Goal: Task Accomplishment & Management: Use online tool/utility

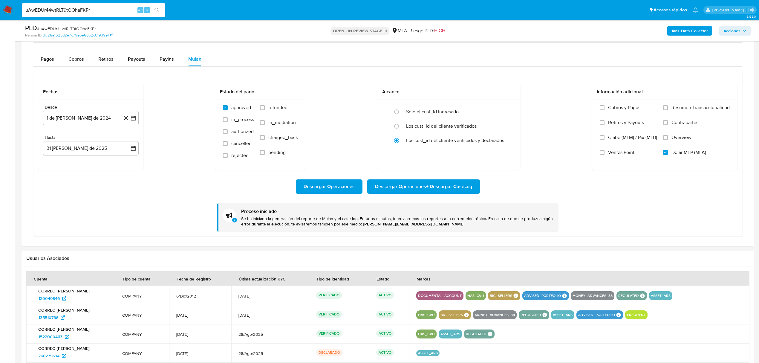
scroll to position [478, 0]
click at [95, 120] on button "1 de julio de 2024" at bounding box center [91, 118] width 96 height 14
click at [131, 140] on icon "Mes siguiente" at bounding box center [127, 139] width 7 height 7
click at [103, 120] on button "1 de julio de 2024" at bounding box center [91, 118] width 96 height 14
click at [97, 122] on button "1 de julio de 2024" at bounding box center [91, 118] width 96 height 14
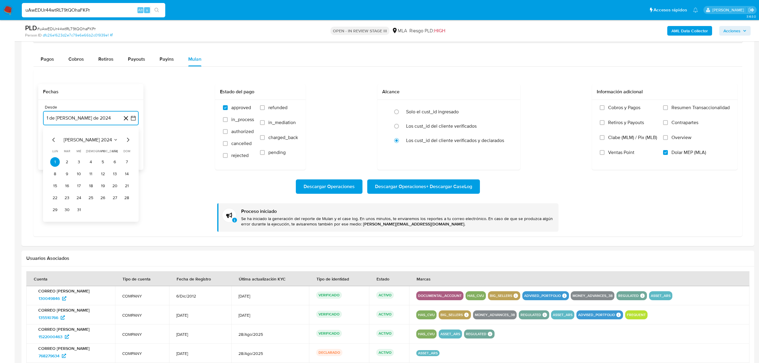
click at [127, 140] on icon "Mes siguiente" at bounding box center [127, 139] width 7 height 7
click at [127, 140] on icon "Mes siguiente" at bounding box center [128, 140] width 2 height 4
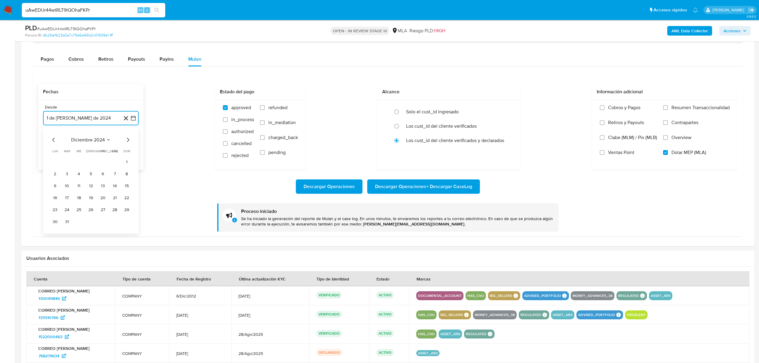
click at [127, 140] on icon "Mes siguiente" at bounding box center [128, 140] width 2 height 4
click at [127, 140] on icon "Mes siguiente" at bounding box center [127, 139] width 7 height 7
click at [127, 141] on icon "Mes siguiente" at bounding box center [127, 139] width 7 height 7
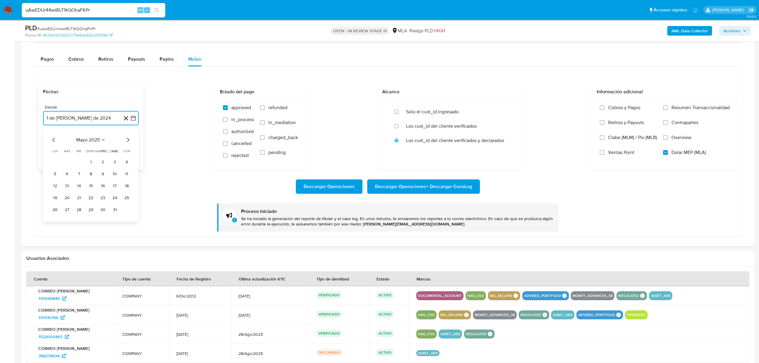
click at [127, 141] on icon "Mes siguiente" at bounding box center [127, 139] width 7 height 7
click at [100, 164] on button "1" at bounding box center [103, 162] width 10 height 10
click at [92, 155] on button "13 de octubre de 2025" at bounding box center [91, 148] width 96 height 14
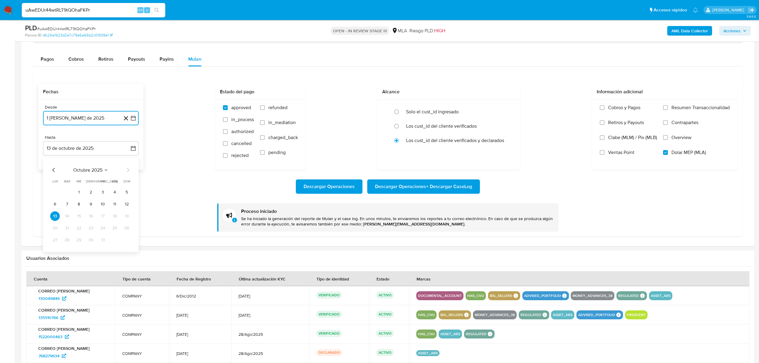
click at [56, 171] on icon "Mes anterior" at bounding box center [53, 169] width 7 height 7
click at [127, 170] on icon "Mes siguiente" at bounding box center [127, 169] width 7 height 7
click at [125, 245] on button "31" at bounding box center [127, 240] width 10 height 10
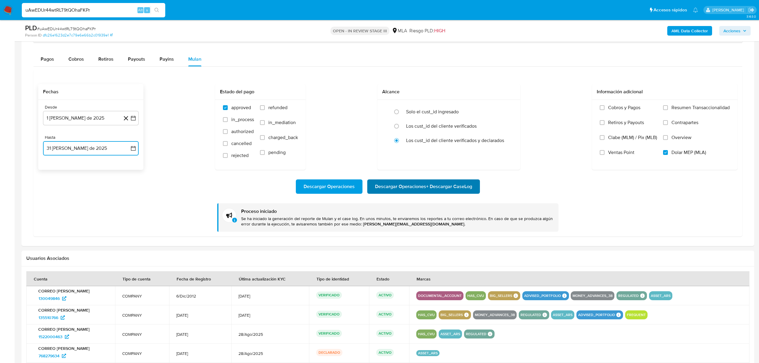
click at [428, 192] on span "Descargar Operaciones + Descargar CaseLog" at bounding box center [423, 186] width 97 height 13
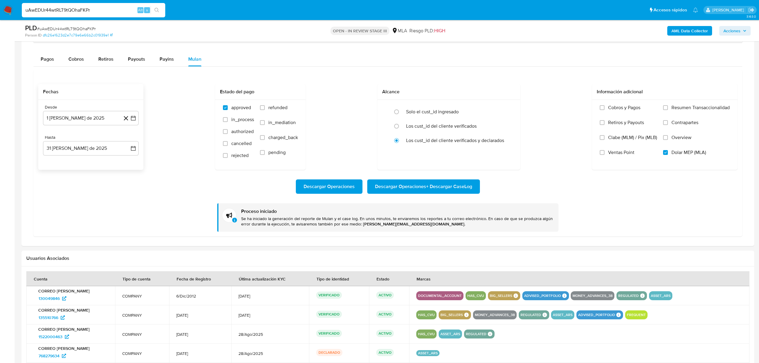
click at [5, 9] on img at bounding box center [8, 10] width 10 height 10
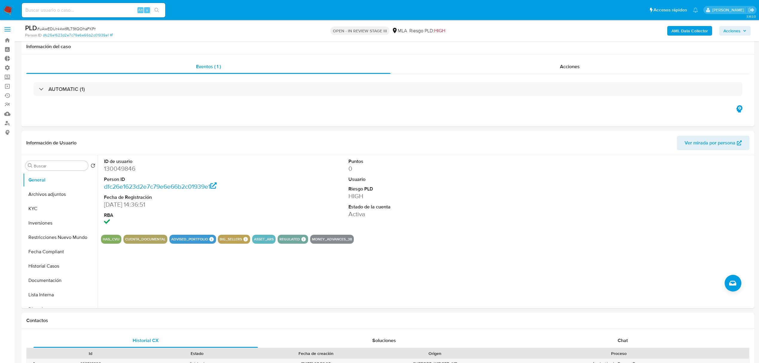
select select "10"
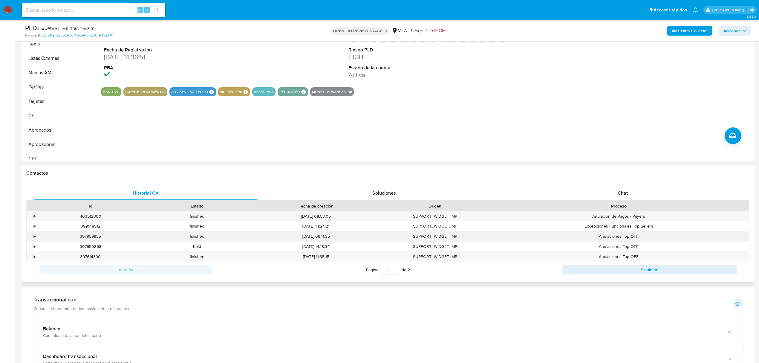
scroll to position [239, 0]
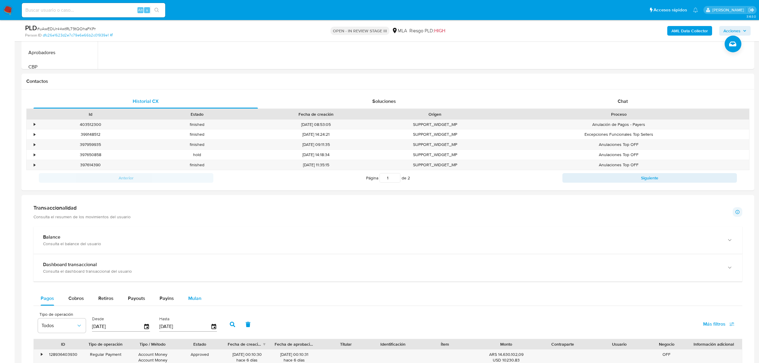
click at [196, 296] on div "Mulan" at bounding box center [194, 298] width 13 height 14
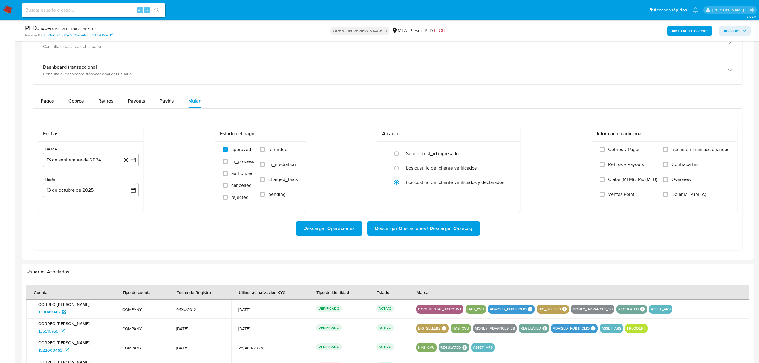
scroll to position [438, 0]
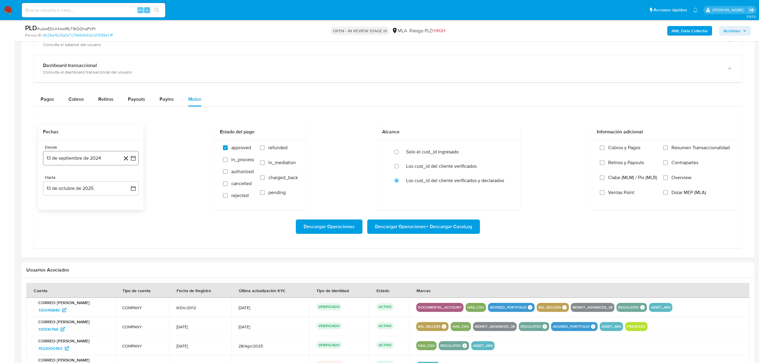
click at [66, 163] on button "13 de septiembre de 2024" at bounding box center [91, 158] width 96 height 14
click at [53, 180] on icon "Mes anterior" at bounding box center [53, 179] width 7 height 7
click at [120, 181] on div "julio 2024" at bounding box center [90, 179] width 81 height 7
click at [129, 182] on icon "Mes siguiente" at bounding box center [127, 179] width 7 height 7
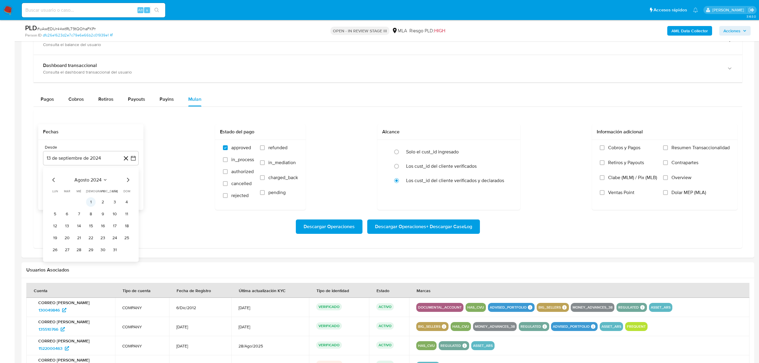
click at [86, 202] on button "1" at bounding box center [91, 202] width 10 height 10
click at [98, 195] on button "13 de octubre de 2025" at bounding box center [91, 188] width 96 height 14
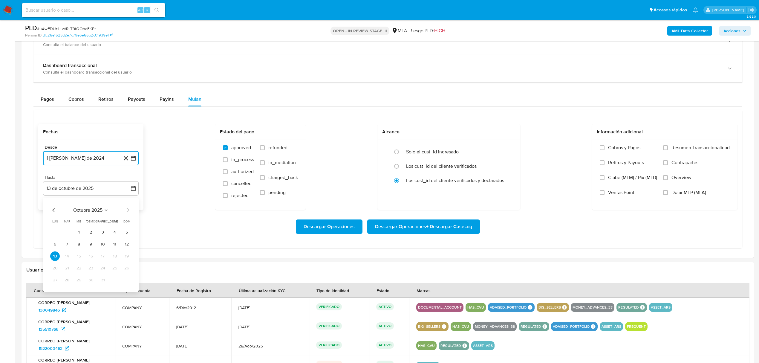
click at [52, 210] on icon "Mes anterior" at bounding box center [53, 209] width 7 height 7
click at [128, 284] on button "31" at bounding box center [127, 280] width 10 height 10
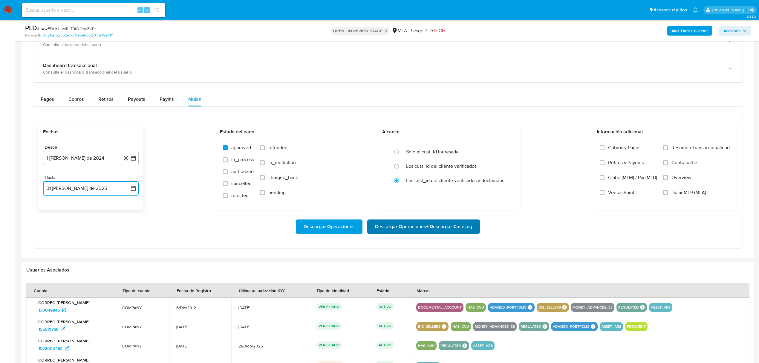
click at [412, 228] on span "Descargar Operaciones + Descargar CaseLog" at bounding box center [423, 226] width 97 height 13
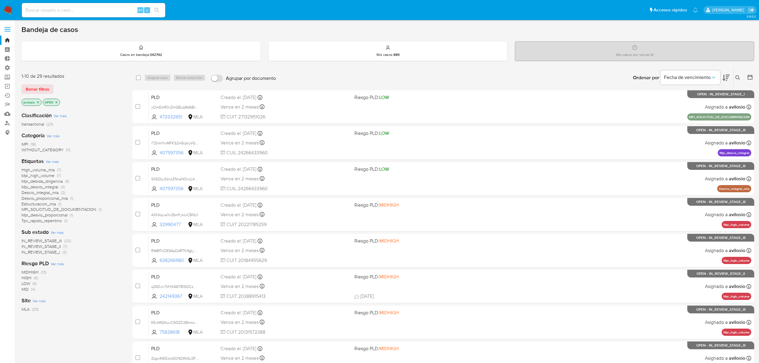
click at [726, 77] on icon at bounding box center [725, 77] width 7 height 7
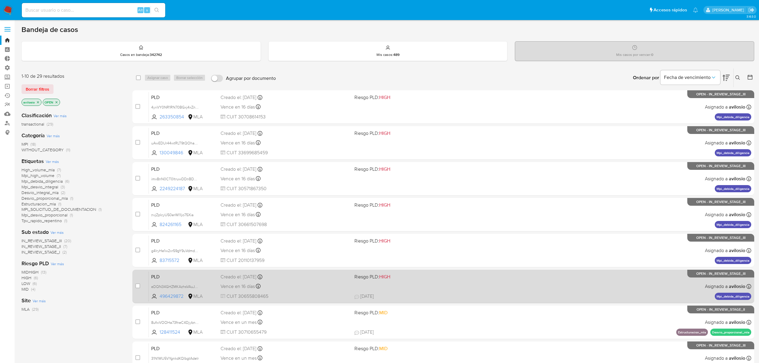
click at [558, 280] on div "PLD eDQN34GHZMKAzhsVAuJek1mz 496429872 MLA Riesgo PLD: HIGH Creado el: 12/09/20…" at bounding box center [450, 286] width 602 height 30
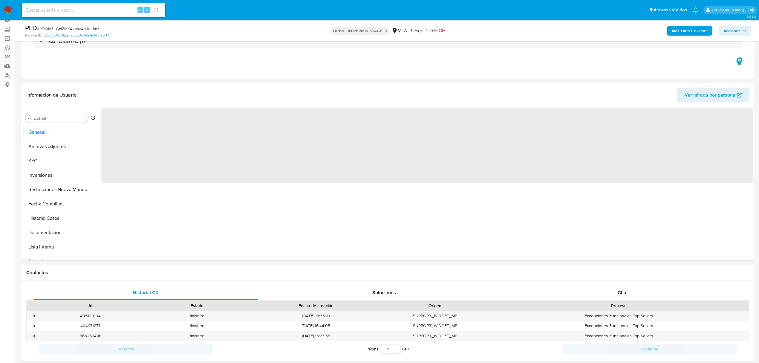
scroll to position [120, 0]
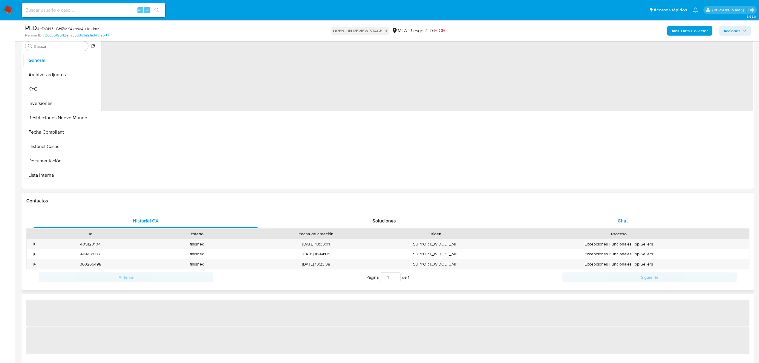
select select "10"
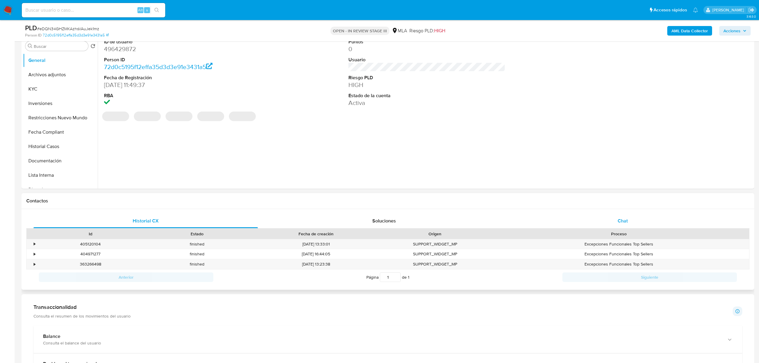
click at [637, 223] on div "Chat" at bounding box center [623, 221] width 224 height 14
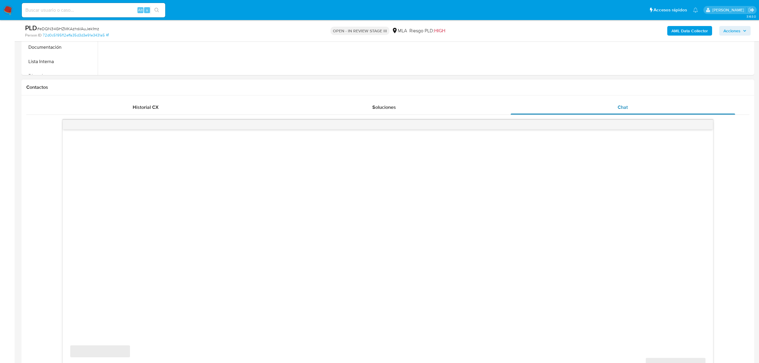
scroll to position [318, 0]
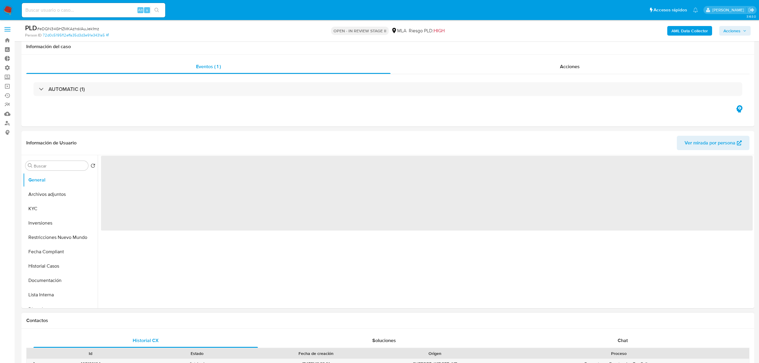
scroll to position [239, 0]
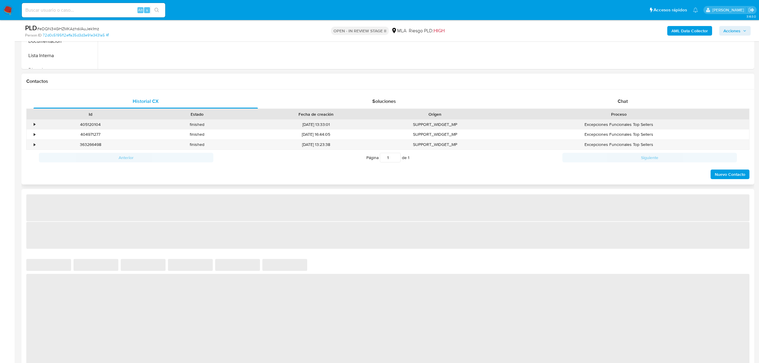
select select "10"
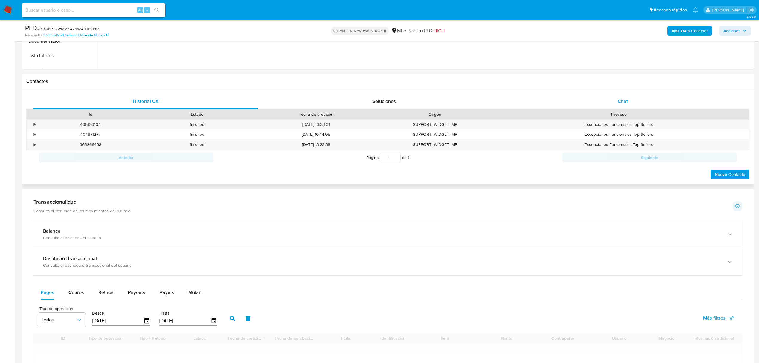
click at [637, 98] on div "Chat" at bounding box center [623, 101] width 224 height 14
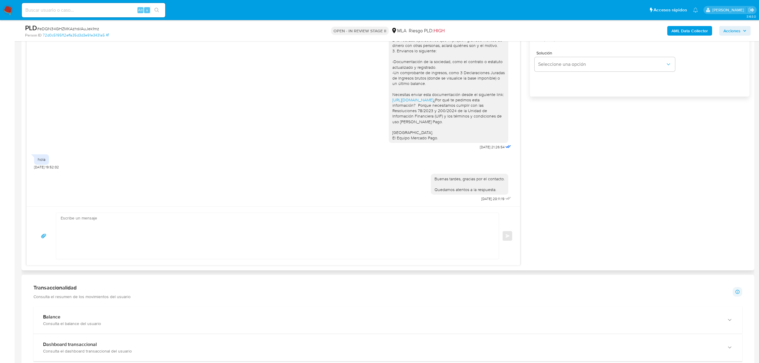
scroll to position [438, 0]
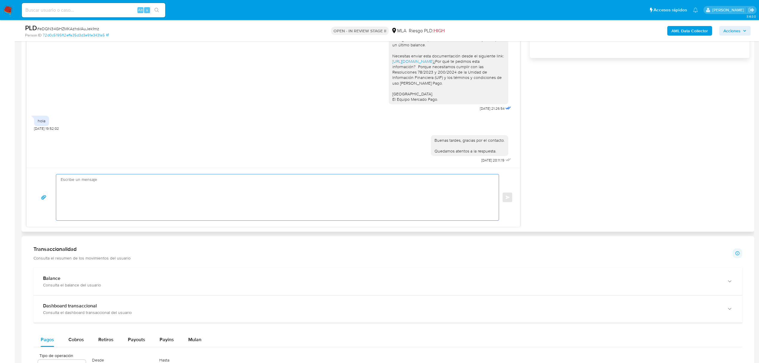
click at [145, 192] on textarea at bounding box center [276, 197] width 431 height 46
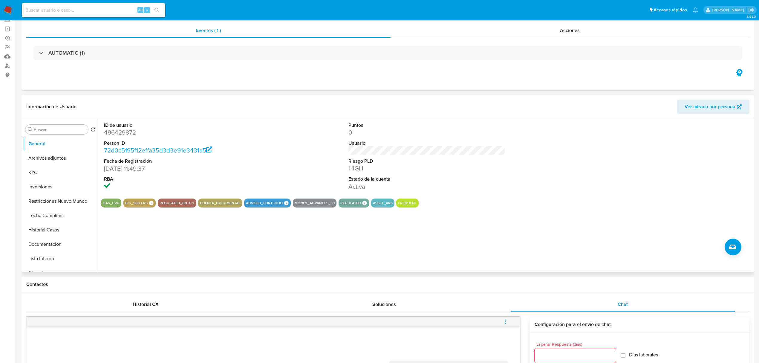
scroll to position [0, 0]
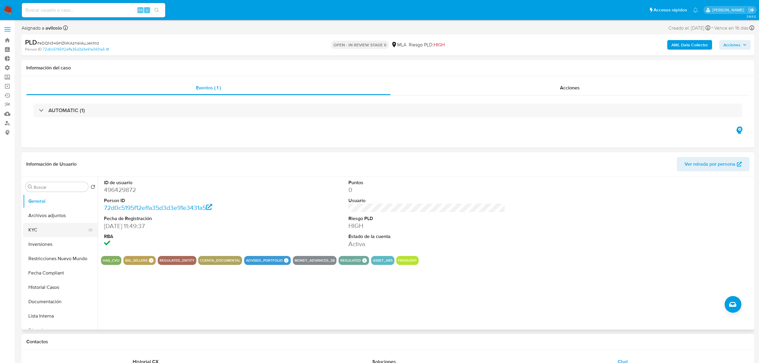
click at [46, 232] on button "KYC" at bounding box center [58, 230] width 70 height 14
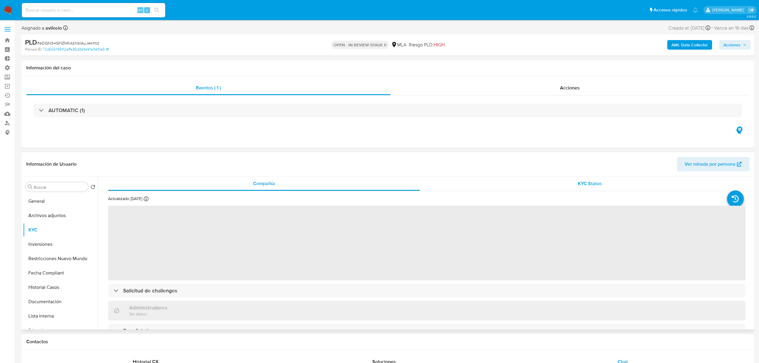
click at [592, 180] on span "KYC Status" at bounding box center [590, 183] width 24 height 7
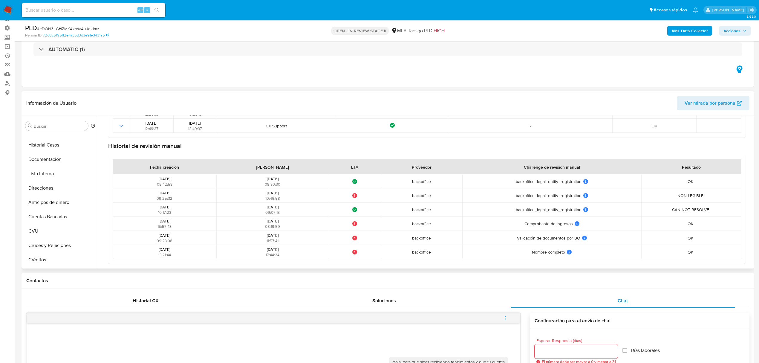
scroll to position [45, 0]
click at [51, 161] on button "Fecha Compliant" at bounding box center [58, 166] width 70 height 14
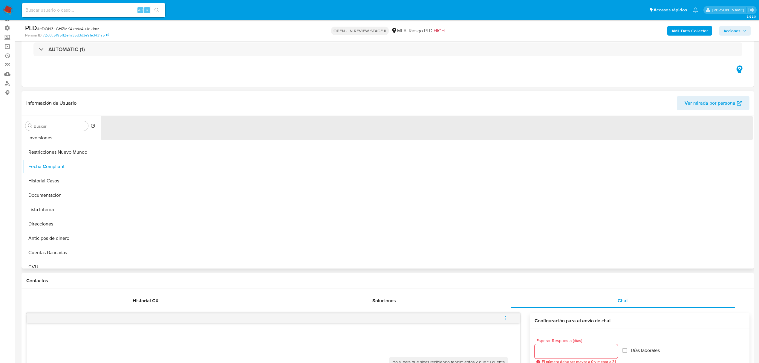
scroll to position [0, 0]
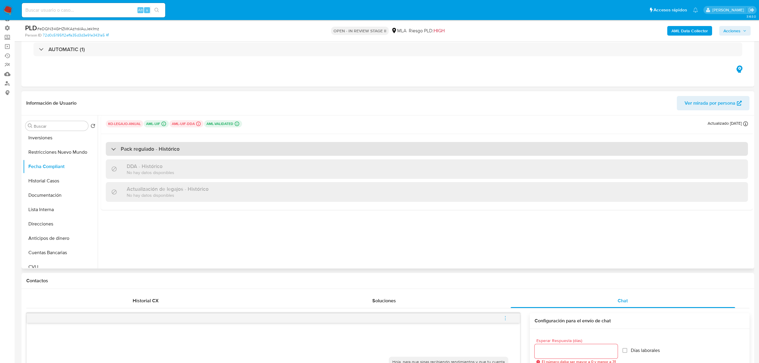
click at [175, 150] on h3 "Pack regulado - Histórico" at bounding box center [150, 148] width 59 height 7
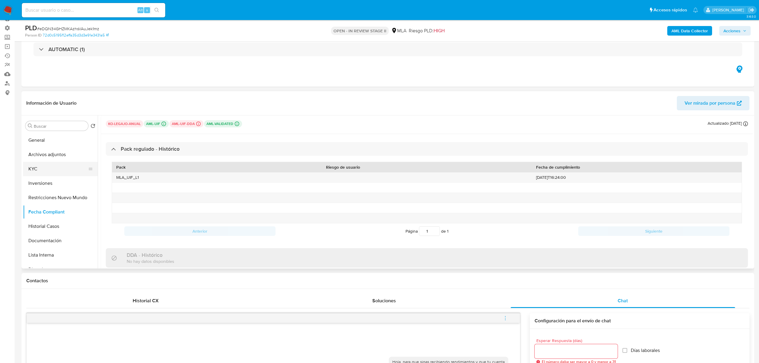
click at [56, 169] on button "KYC" at bounding box center [58, 169] width 70 height 14
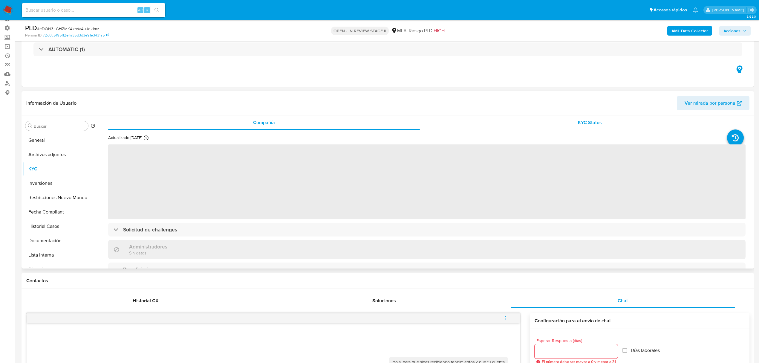
click at [600, 128] on div "KYC Status" at bounding box center [590, 122] width 312 height 14
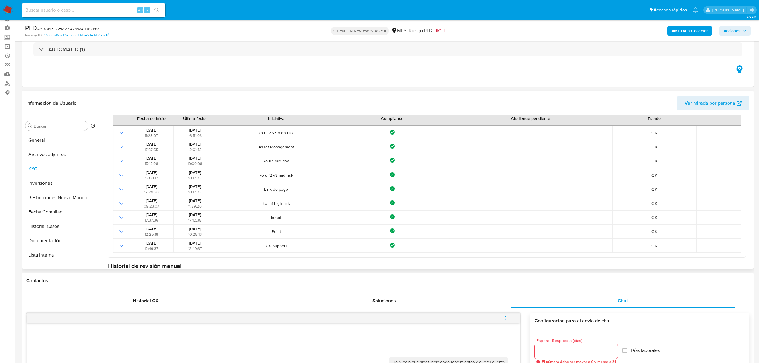
scroll to position [20, 0]
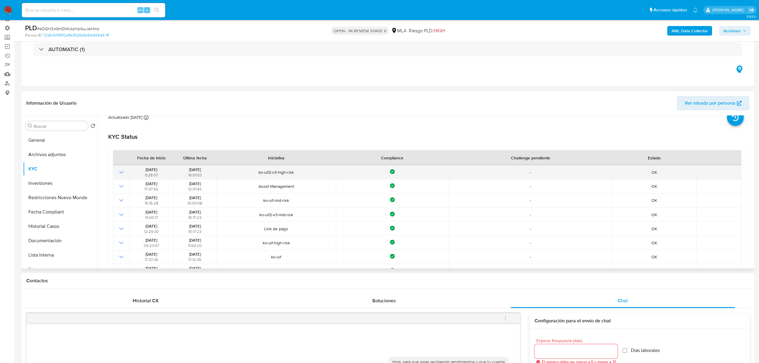
click at [119, 171] on icon "Mostrar operación" at bounding box center [121, 172] width 7 height 7
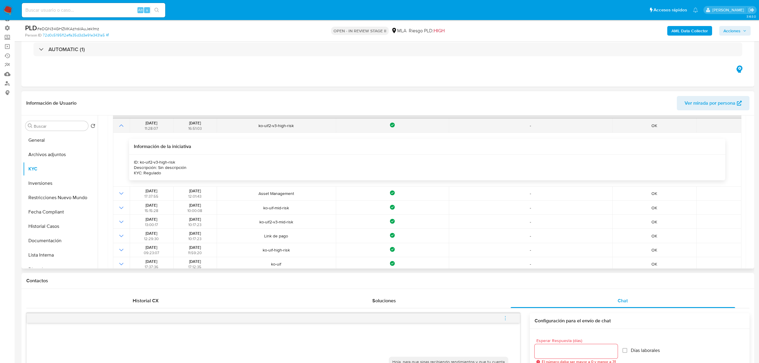
scroll to position [60, 0]
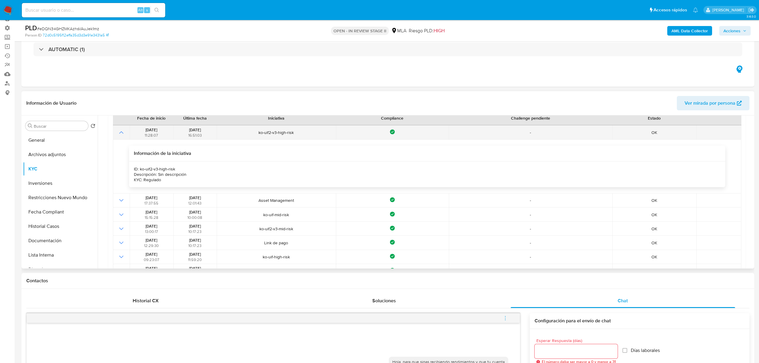
click at [118, 133] on button "Mostrar operación" at bounding box center [121, 132] width 7 height 7
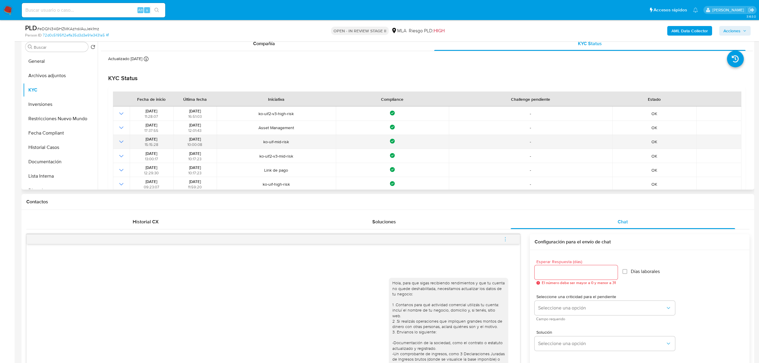
scroll to position [0, 0]
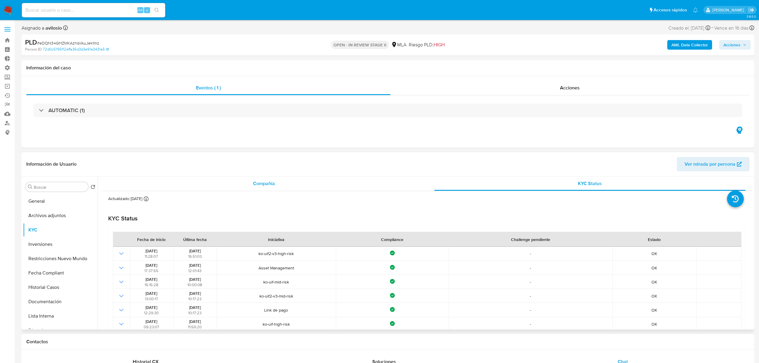
click at [295, 180] on div "Compañía" at bounding box center [264, 183] width 312 height 14
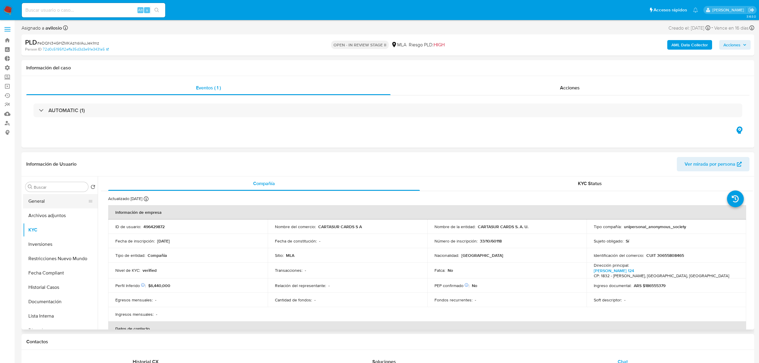
click at [47, 199] on button "General" at bounding box center [58, 201] width 70 height 14
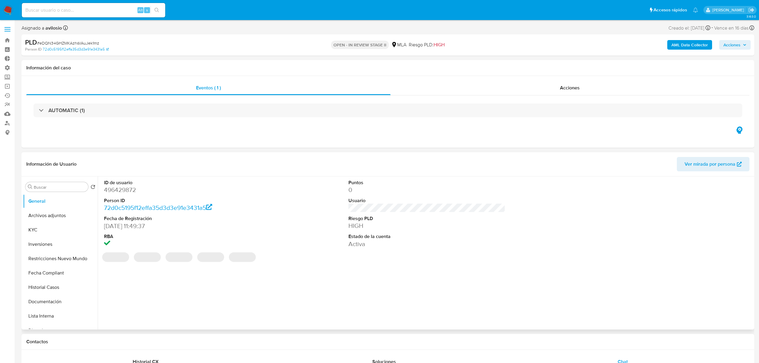
click at [121, 189] on dd "496429872" at bounding box center [182, 190] width 157 height 8
copy dd "496429872"
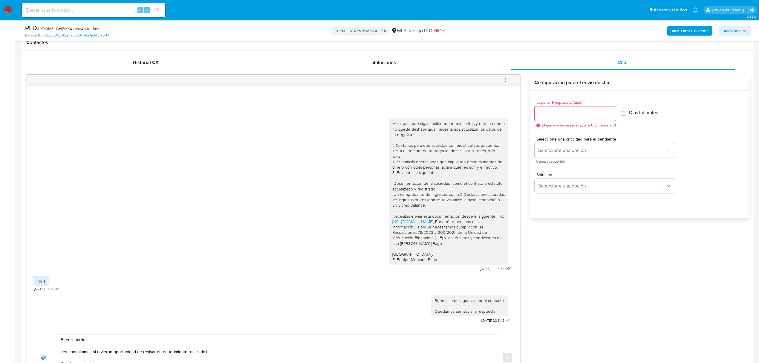
scroll to position [398, 0]
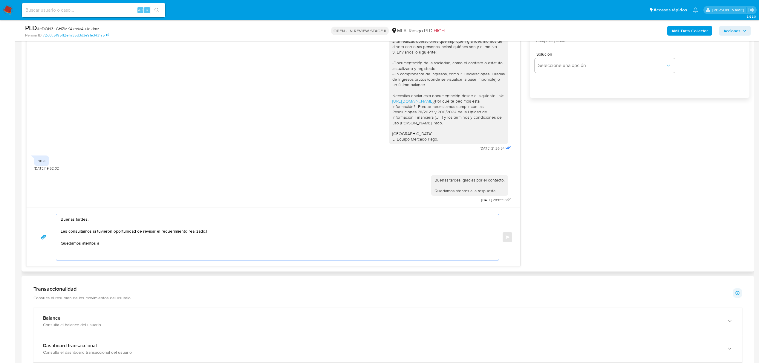
click at [243, 257] on textarea "Buenas tardes, Les consultamos si tuvieron oportunidad de revisar el requerimie…" at bounding box center [276, 237] width 431 height 46
click at [215, 233] on textarea "Buenas tardes, Les consultamos si tuvieron oportunidad de revisar el requerimie…" at bounding box center [276, 237] width 431 height 46
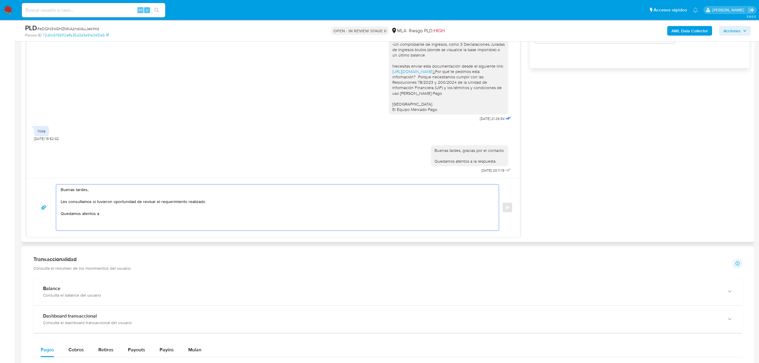
scroll to position [438, 0]
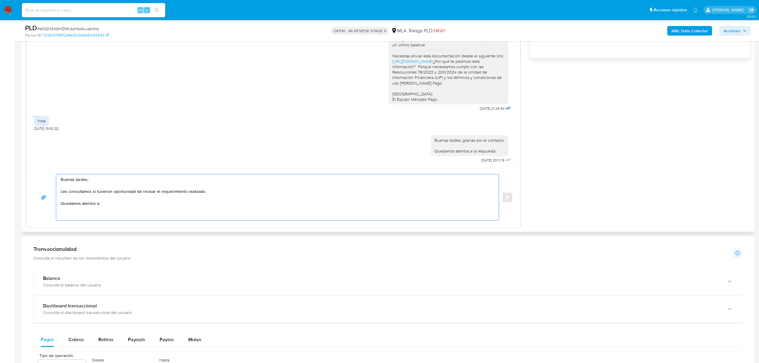
click at [183, 201] on textarea "Buenas tardes, Les consultamos si tuvieron oportunidad de revisar el requerimie…" at bounding box center [276, 197] width 431 height 46
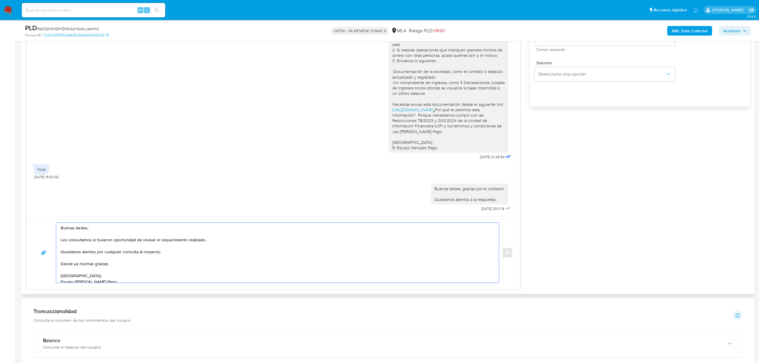
scroll to position [318, 0]
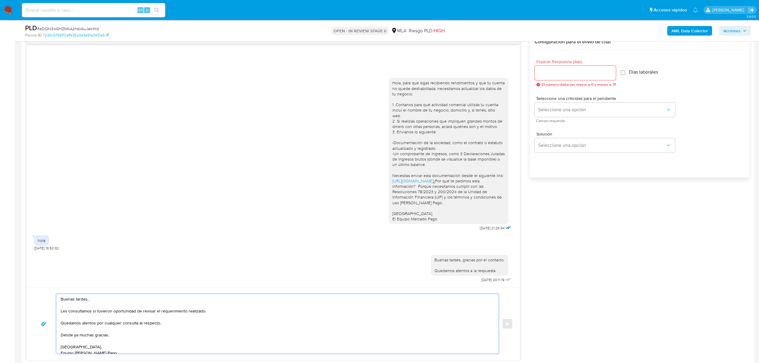
type textarea "Buenas tardes, Les consultamos si tuvieron oportunidad de revisar el requerimie…"
click at [587, 73] on input "Esperar Respuesta (días)" at bounding box center [574, 73] width 81 height 8
type input "1"
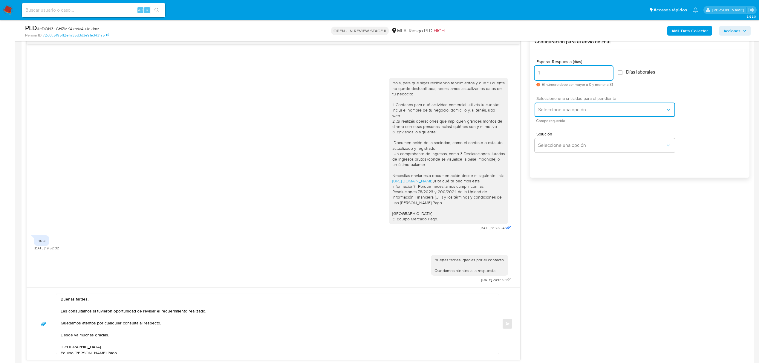
click at [586, 109] on span "Seleccione una opción" at bounding box center [601, 110] width 127 height 6
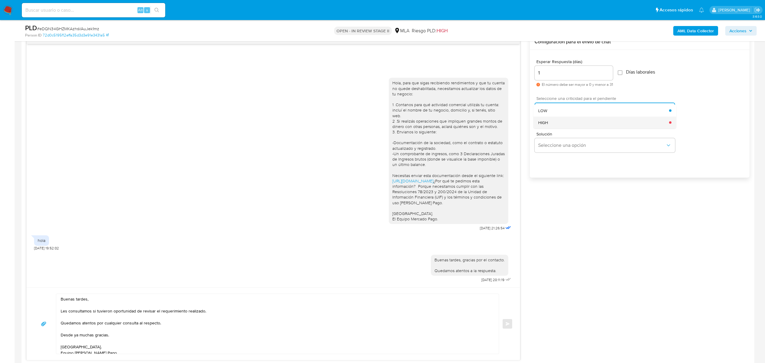
click at [580, 121] on div "HIGH" at bounding box center [603, 122] width 131 height 12
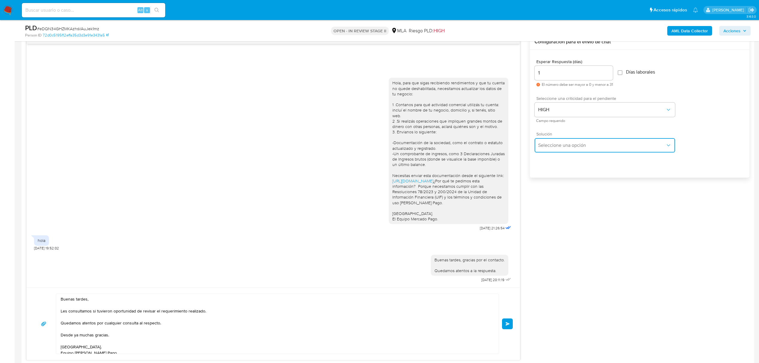
click at [588, 143] on span "Seleccione una opción" at bounding box center [601, 145] width 127 height 6
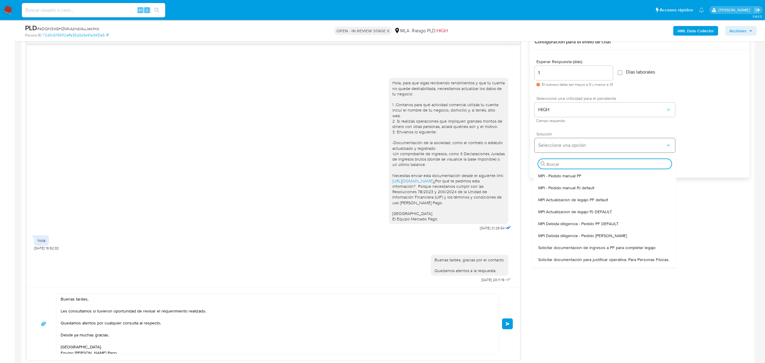
click at [588, 143] on span "Seleccione una opción" at bounding box center [601, 145] width 127 height 6
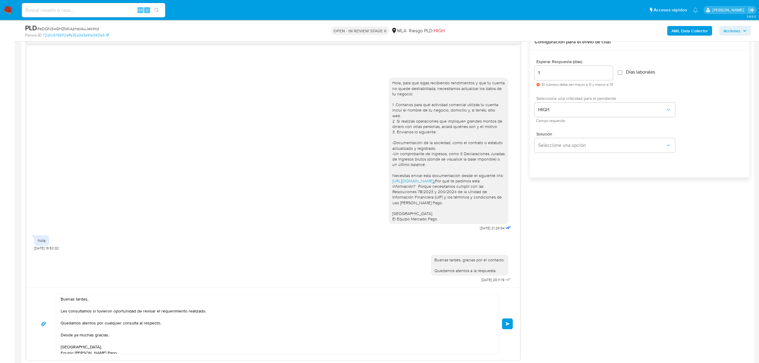
click at [745, 138] on div "Esperar Respuesta (días) 1 El número debe ser mayor a 0 y menor a 31 Días labor…" at bounding box center [640, 121] width 220 height 143
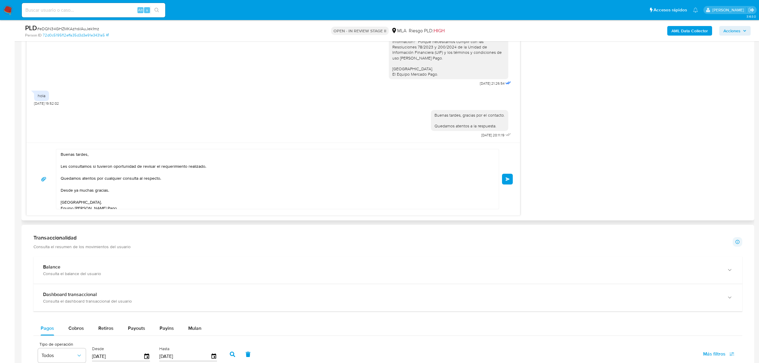
scroll to position [478, 0]
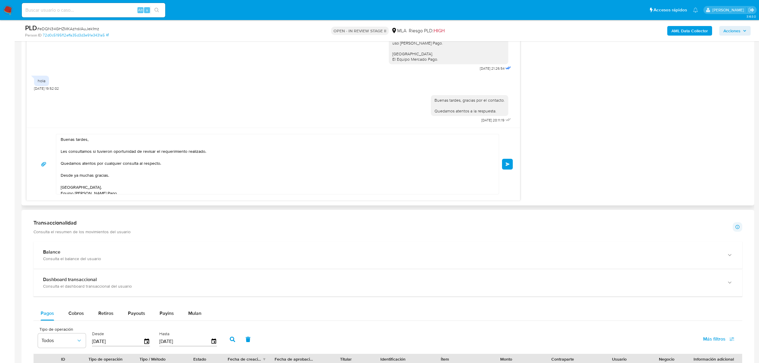
click at [510, 163] on button "Enviar" at bounding box center [507, 164] width 11 height 11
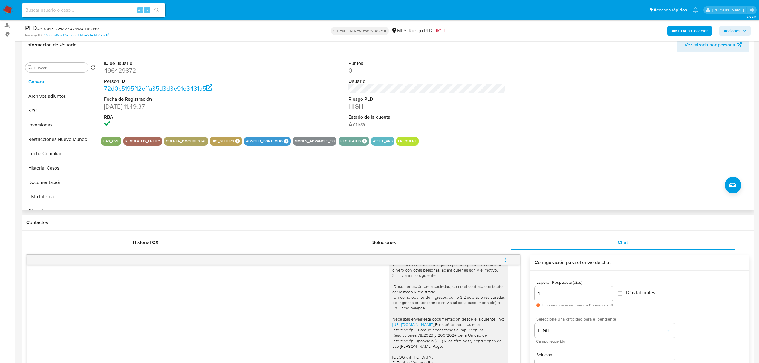
scroll to position [79, 0]
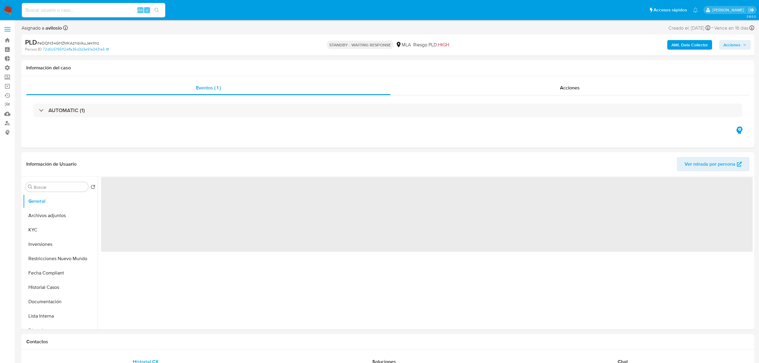
click at [82, 8] on input at bounding box center [93, 10] width 143 height 8
paste input "g4lryHe1w2xr59gY9uVdmdCY"
type input "g4lryHe1w2xr59gY9uVdmdCY"
select select "10"
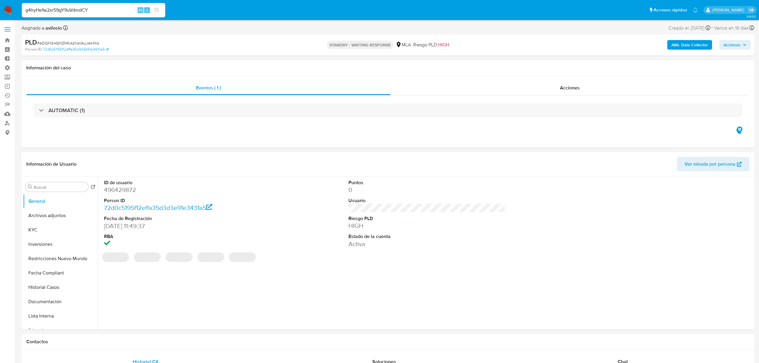
type input "g4lryHe1w2xr59gY9uVdmdCY"
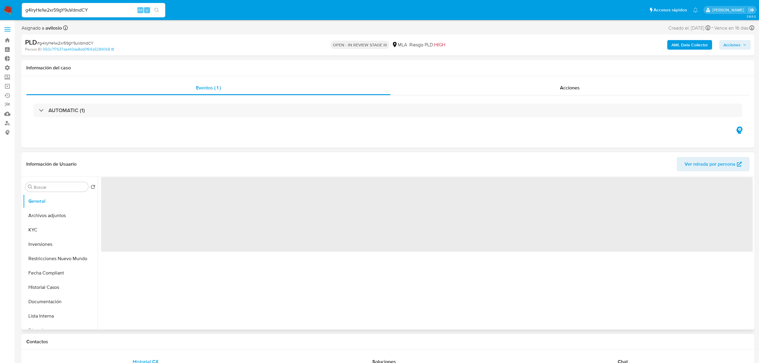
select select "10"
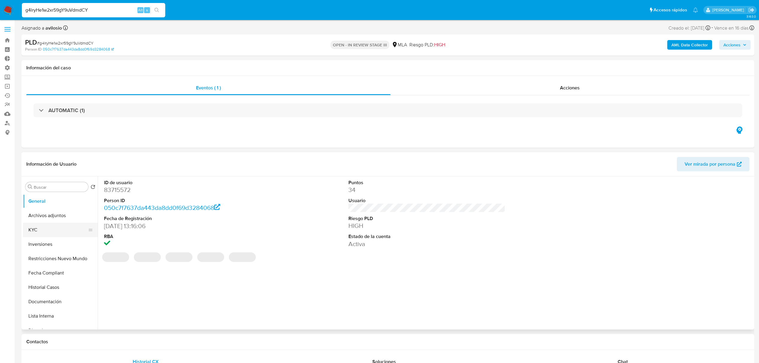
click at [62, 235] on button "KYC" at bounding box center [58, 230] width 70 height 14
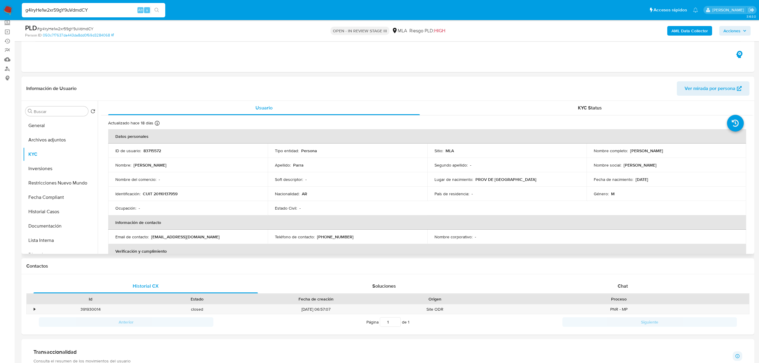
scroll to position [79, 0]
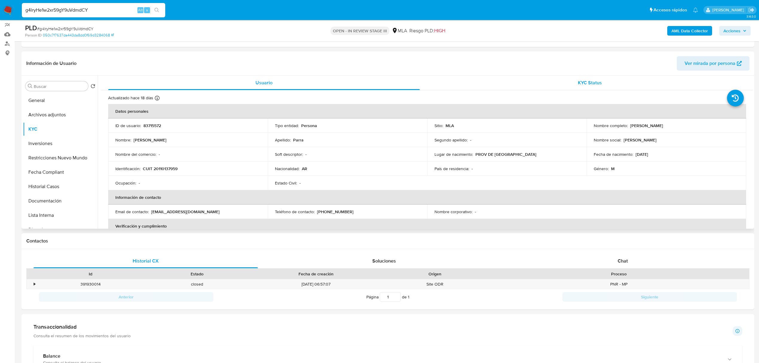
click at [609, 83] on div "KYC Status" at bounding box center [590, 83] width 312 height 14
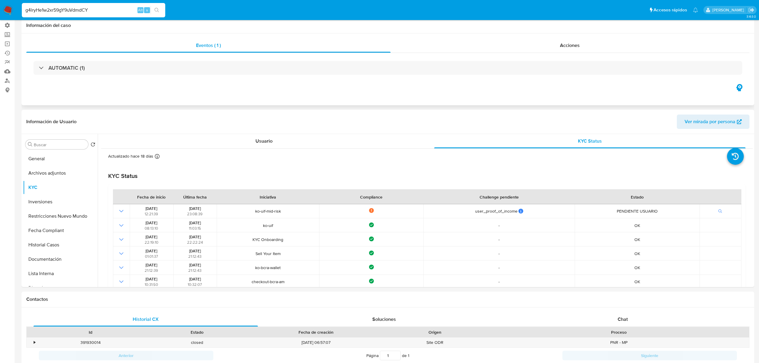
scroll to position [0, 0]
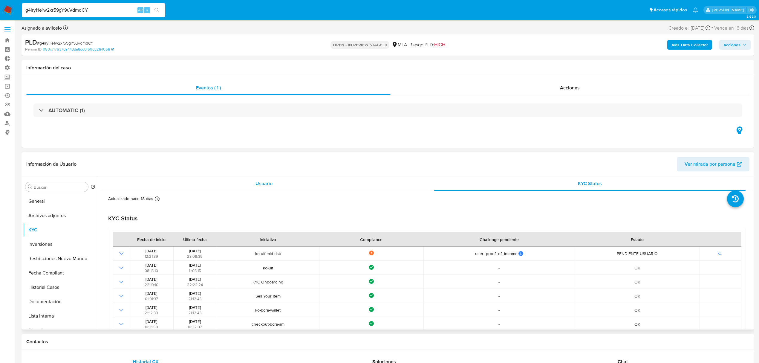
click at [270, 183] on span "Usuario" at bounding box center [263, 183] width 17 height 7
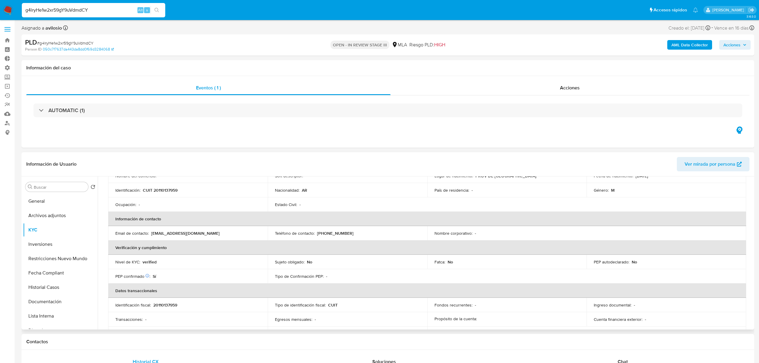
scroll to position [239, 0]
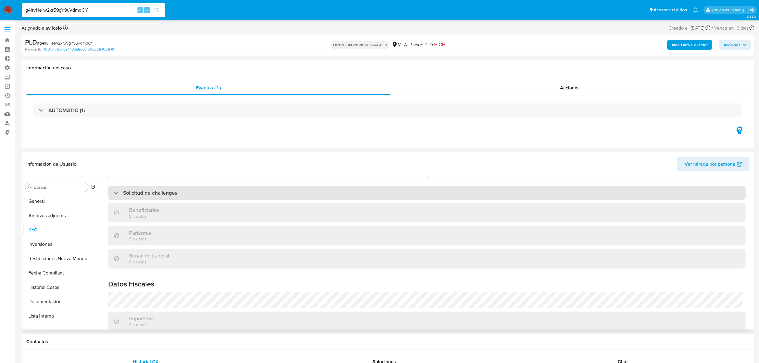
click at [170, 193] on h3 "Solicitud de challenges" at bounding box center [150, 192] width 54 height 7
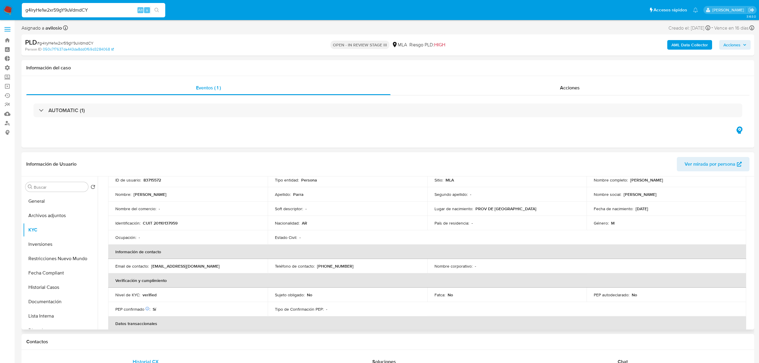
scroll to position [40, 0]
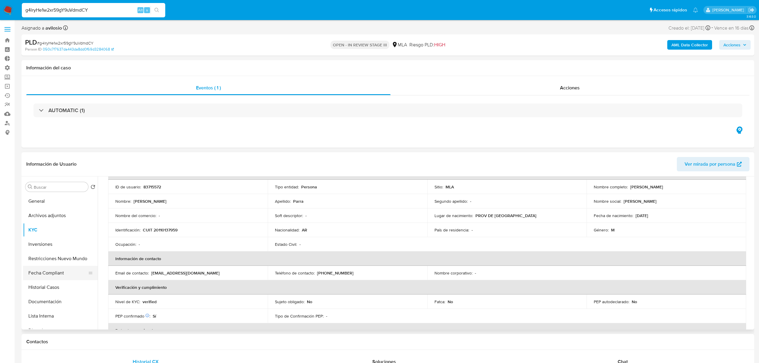
click at [55, 272] on button "Fecha Compliant" at bounding box center [58, 273] width 70 height 14
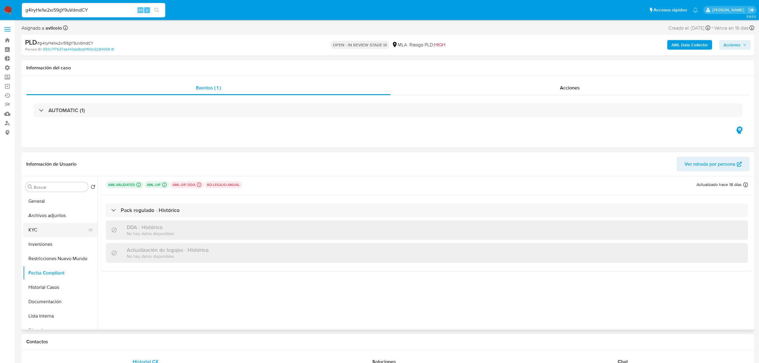
click at [56, 230] on button "KYC" at bounding box center [58, 230] width 70 height 14
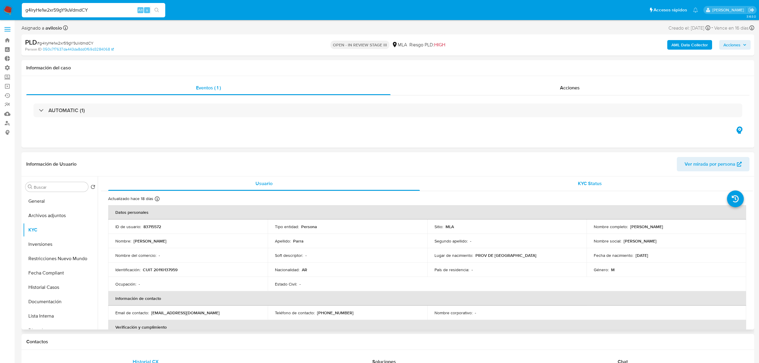
click at [594, 180] on span "KYC Status" at bounding box center [590, 183] width 24 height 7
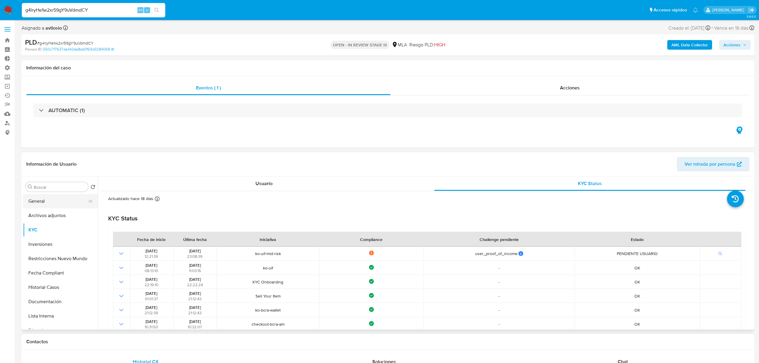
drag, startPoint x: 50, startPoint y: 200, endPoint x: 54, endPoint y: 200, distance: 3.9
click at [50, 200] on button "General" at bounding box center [58, 201] width 70 height 14
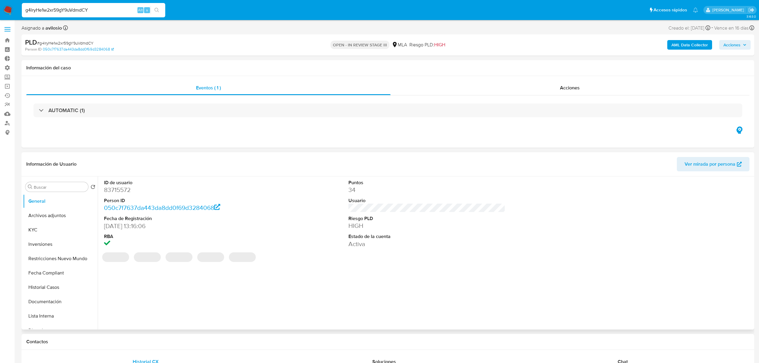
click at [113, 193] on dd "83715572" at bounding box center [182, 190] width 157 height 8
copy dd "83715572"
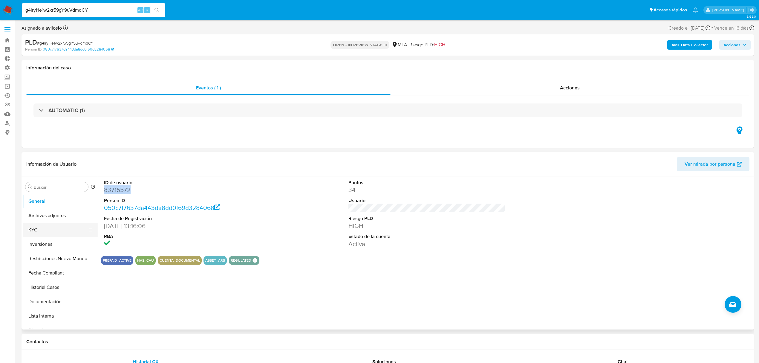
click at [43, 225] on button "KYC" at bounding box center [58, 230] width 70 height 14
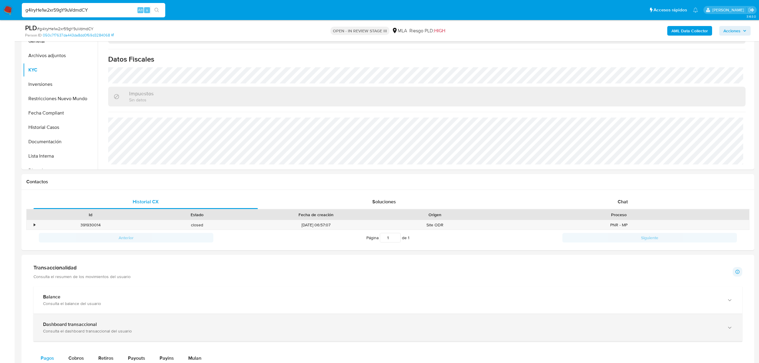
scroll to position [239, 0]
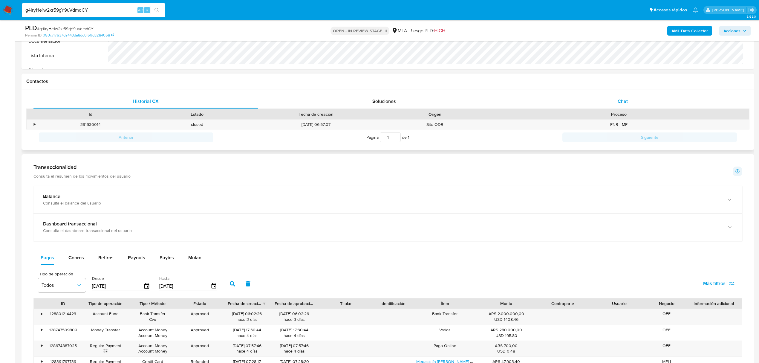
click at [647, 105] on div "Chat" at bounding box center [623, 101] width 224 height 14
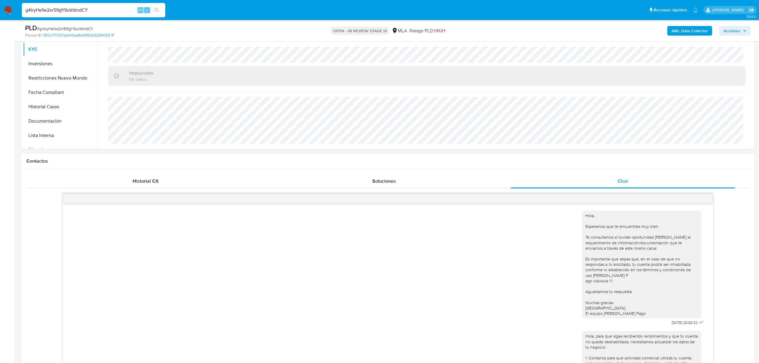
scroll to position [0, 0]
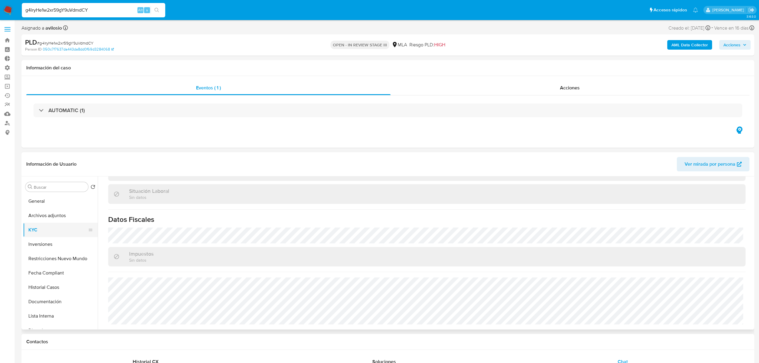
click at [53, 226] on button "KYC" at bounding box center [58, 230] width 70 height 14
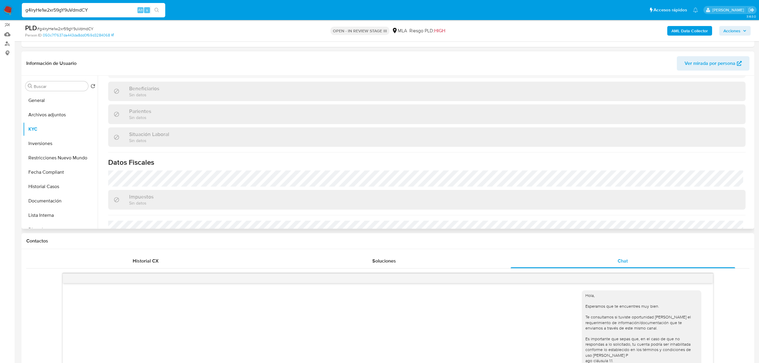
scroll to position [304, 0]
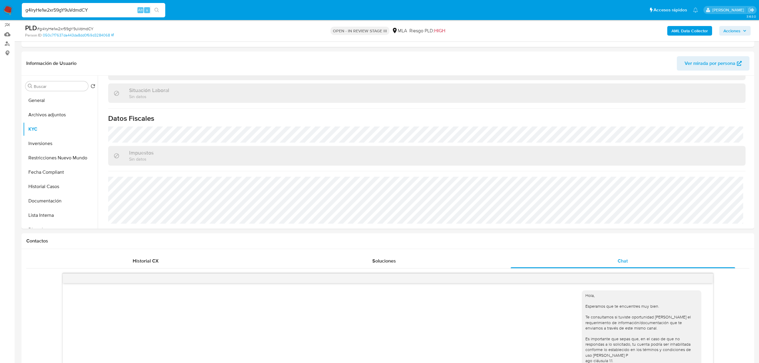
click at [746, 33] on button "Acciones" at bounding box center [734, 31] width 31 height 10
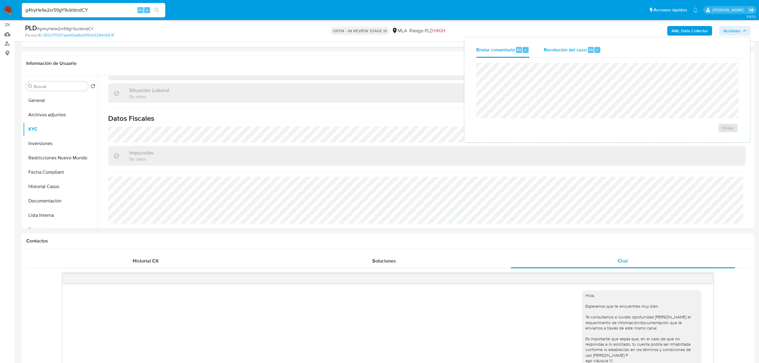
click at [583, 48] on span "Resolución del caso" at bounding box center [565, 49] width 43 height 7
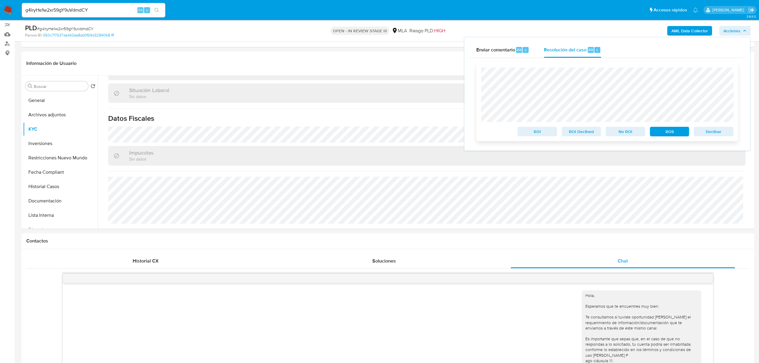
click at [719, 130] on span "Declinar" at bounding box center [713, 131] width 31 height 8
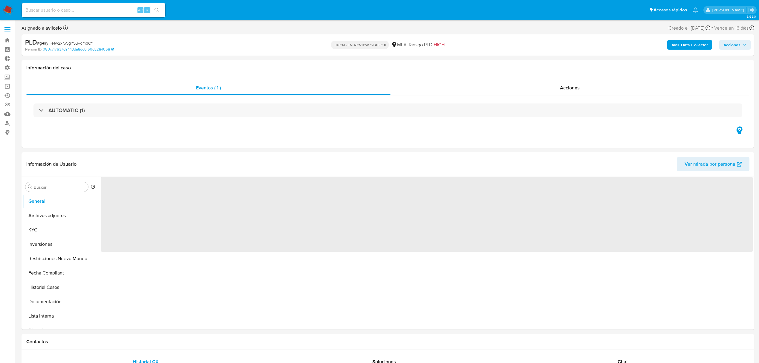
select select "10"
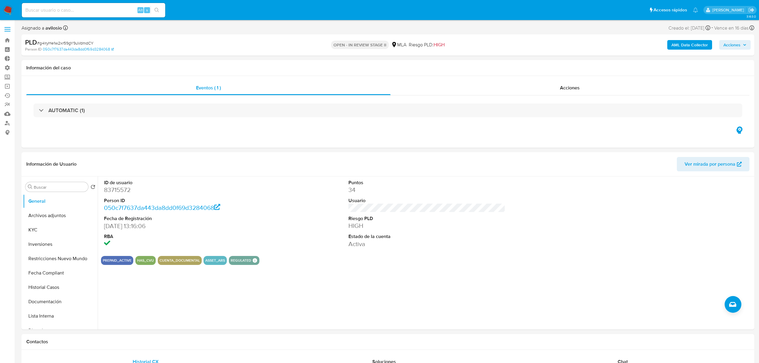
click at [740, 48] on span "Acciones" at bounding box center [734, 45] width 23 height 8
click at [567, 66] on span "Resolución del caso" at bounding box center [565, 63] width 43 height 7
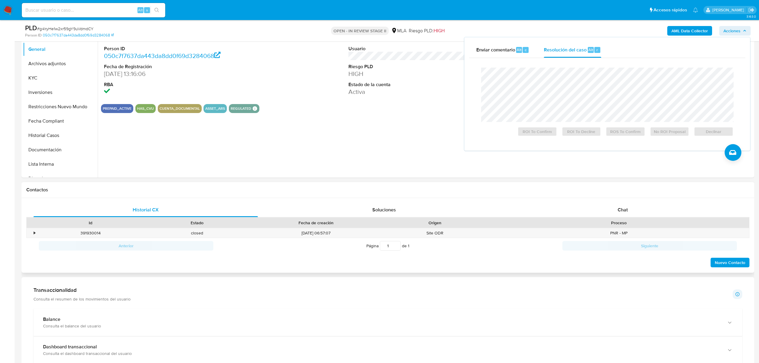
scroll to position [120, 0]
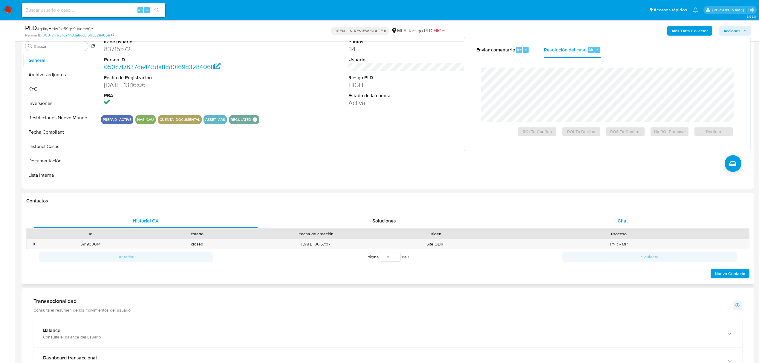
click at [636, 219] on div "Chat" at bounding box center [623, 221] width 224 height 14
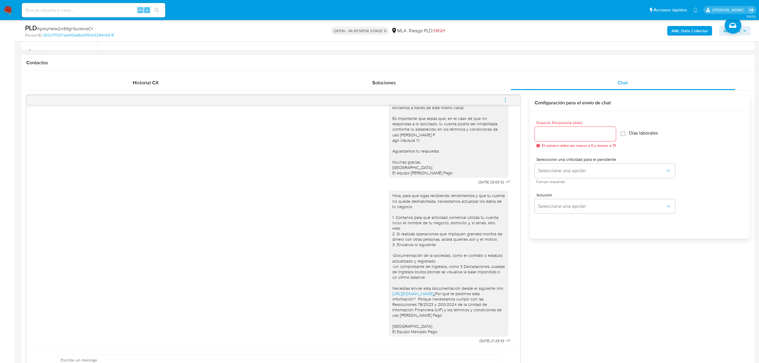
scroll to position [239, 0]
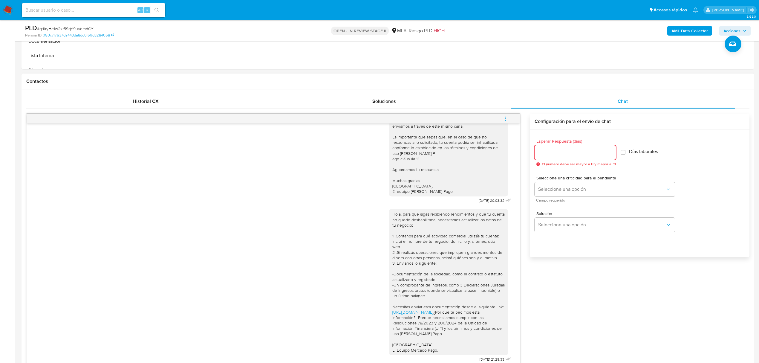
click at [585, 149] on input "Esperar Respuesta (días)" at bounding box center [574, 152] width 81 height 8
type input "3"
click at [655, 182] on button "Seleccione una opción" at bounding box center [604, 189] width 140 height 14
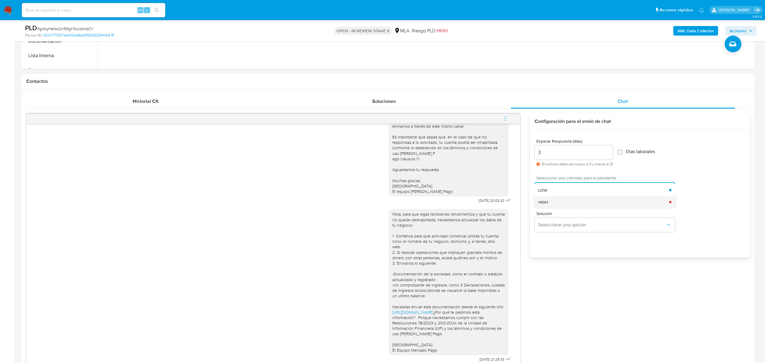
click at [650, 200] on div "HIGH" at bounding box center [603, 202] width 131 height 12
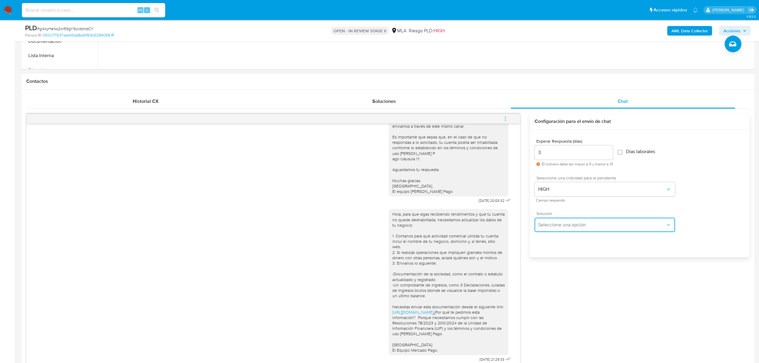
click at [648, 229] on button "Seleccione una opción" at bounding box center [604, 224] width 140 height 14
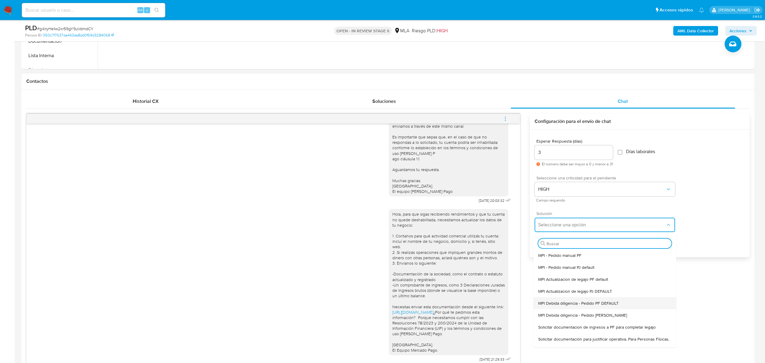
click at [635, 304] on div "MPI Debida diligencia - Pedido PF DEFAULT" at bounding box center [604, 303] width 133 height 12
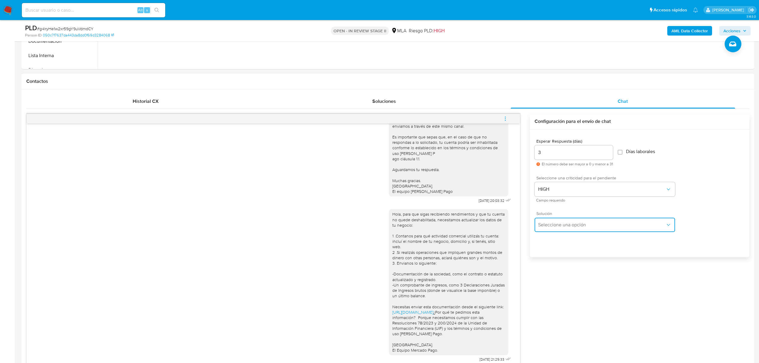
type textarea "Hola, para que sigas generando rendimientos y que tu cuenta no quede deshabilit…"
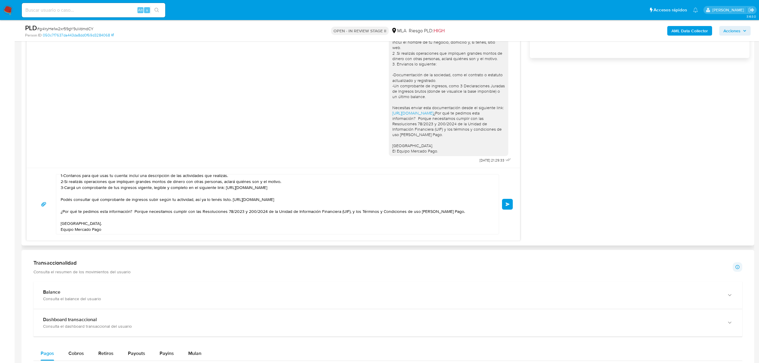
scroll to position [0, 0]
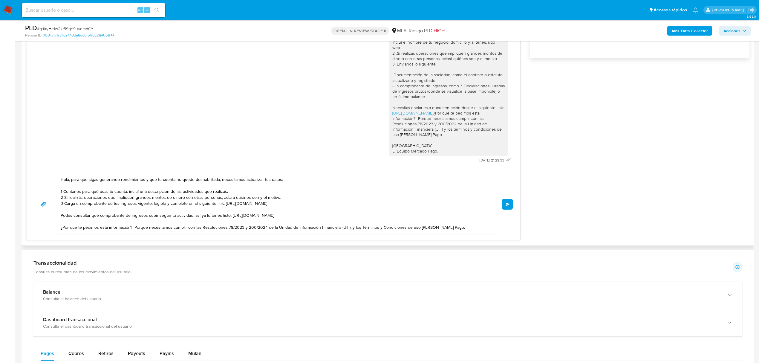
drag, startPoint x: 506, startPoint y: 202, endPoint x: 509, endPoint y: 199, distance: 4.9
click at [509, 199] on div "Hola, para que sigas generando rendimientos y que tu cuenta no quede deshabilit…" at bounding box center [273, 204] width 479 height 60
click at [507, 201] on button "Enviar" at bounding box center [507, 204] width 11 height 11
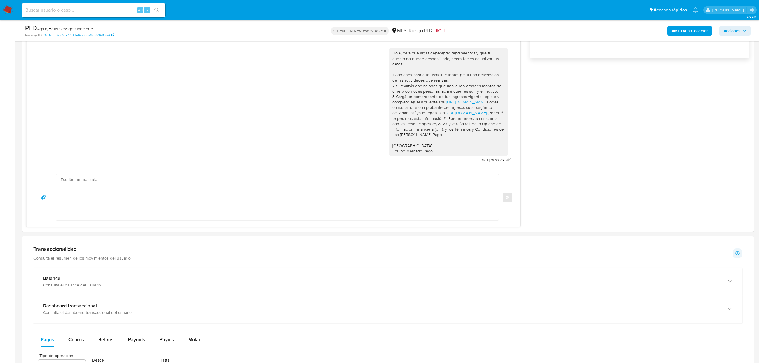
scroll to position [405, 0]
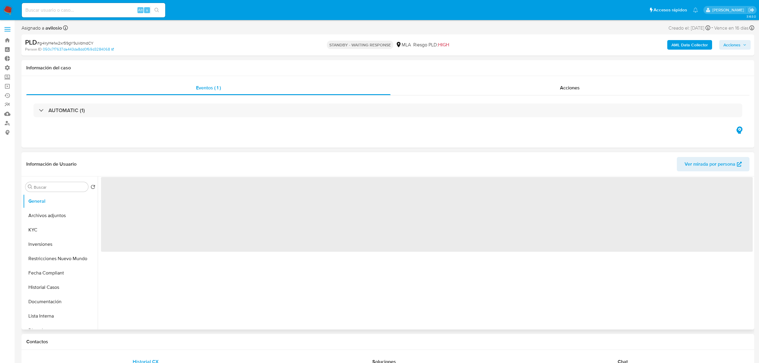
select select "10"
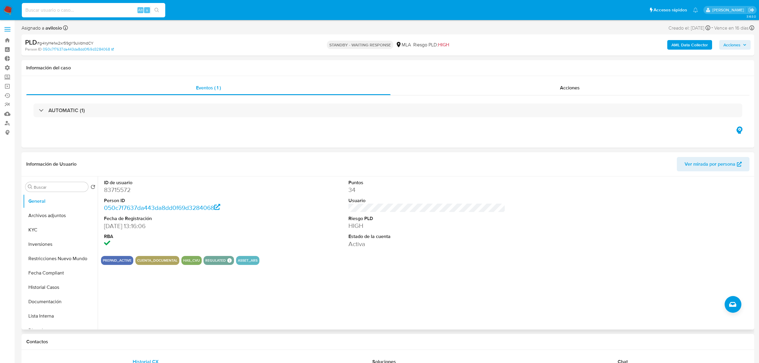
click at [76, 8] on input at bounding box center [93, 10] width 143 height 8
paste input "4yxVY0NR1RN70BGxj4xZnjxr"
type input "4yxVY0NR1RN70BGxj4xZnjxr"
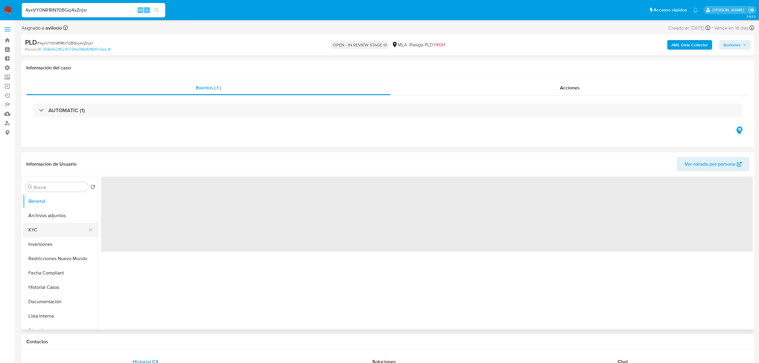
select select "10"
click at [54, 229] on button "KYC" at bounding box center [58, 230] width 70 height 14
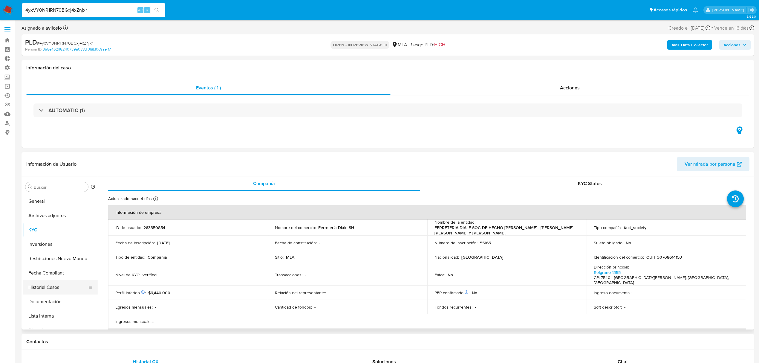
click at [66, 287] on button "Historial Casos" at bounding box center [58, 287] width 70 height 14
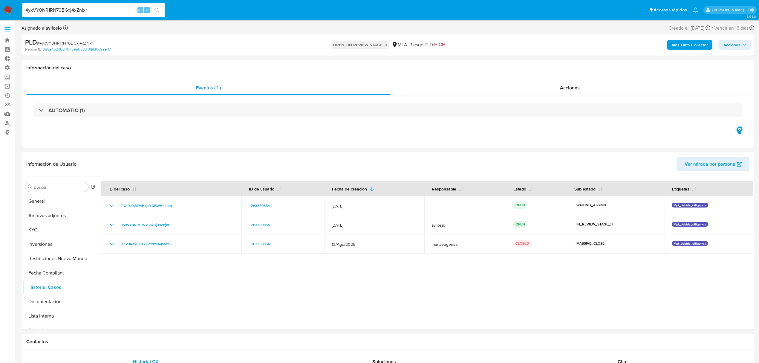
click at [725, 52] on div "AML Data Collector Acciones" at bounding box center [630, 45] width 240 height 14
click at [730, 47] on span "Acciones" at bounding box center [731, 45] width 17 height 10
click at [562, 66] on span "Resolución del caso" at bounding box center [565, 63] width 43 height 7
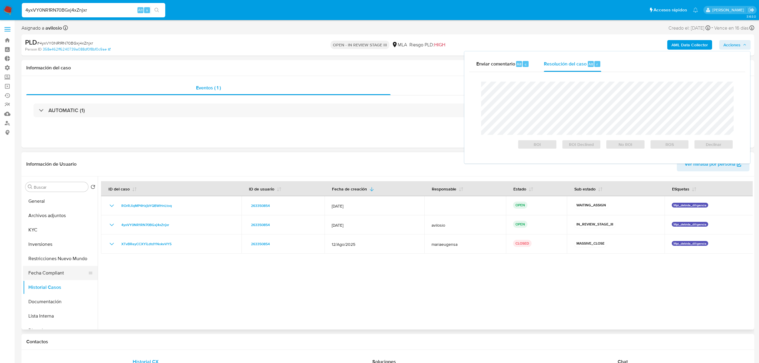
click at [56, 275] on button "Fecha Compliant" at bounding box center [58, 273] width 70 height 14
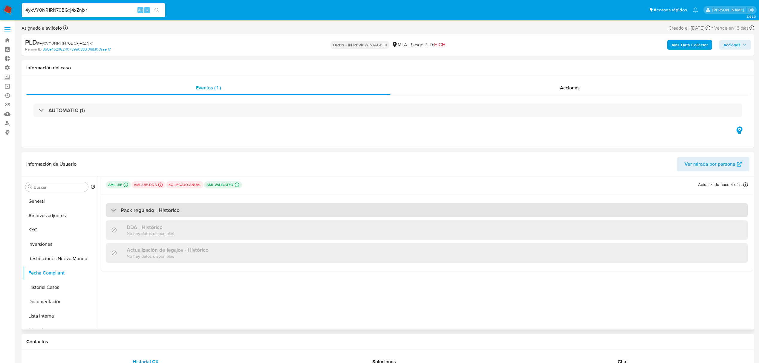
click at [162, 216] on div "Pack regulado - Histórico" at bounding box center [427, 210] width 642 height 14
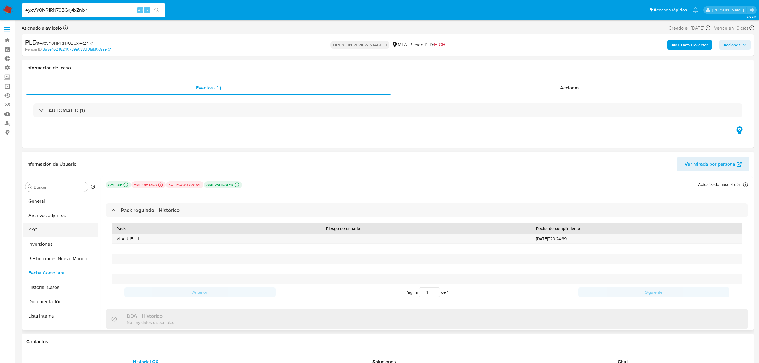
click at [62, 230] on button "KYC" at bounding box center [58, 230] width 70 height 14
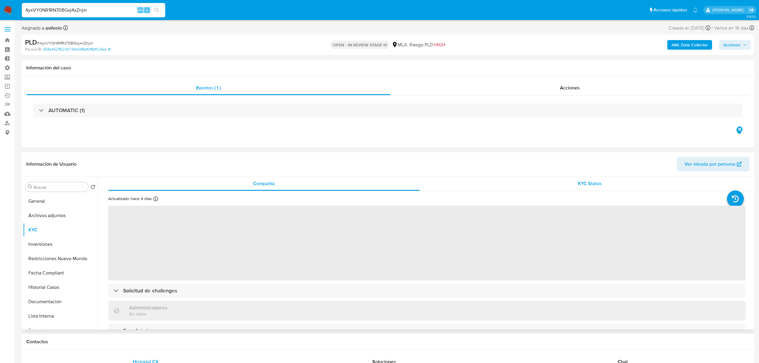
click at [614, 182] on div "KYC Status" at bounding box center [590, 183] width 312 height 14
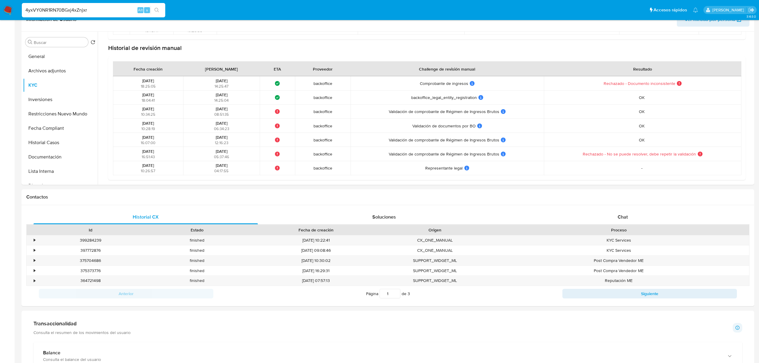
scroll to position [199, 0]
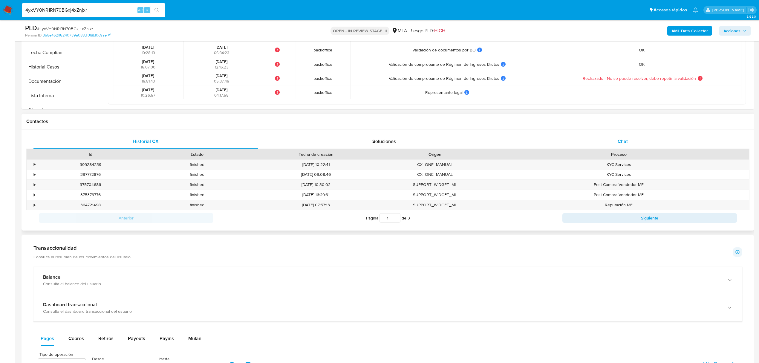
click at [635, 138] on div "Chat" at bounding box center [623, 141] width 224 height 14
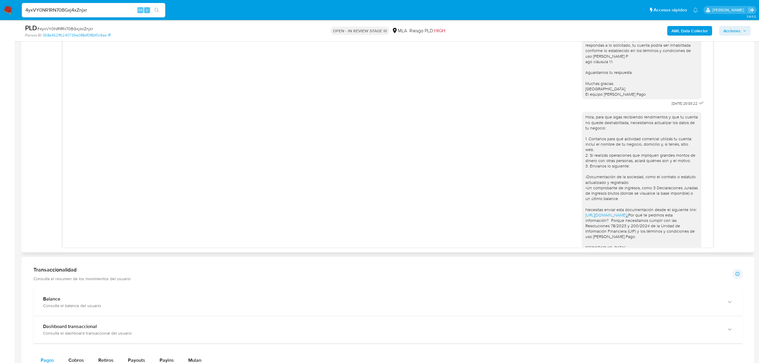
scroll to position [0, 0]
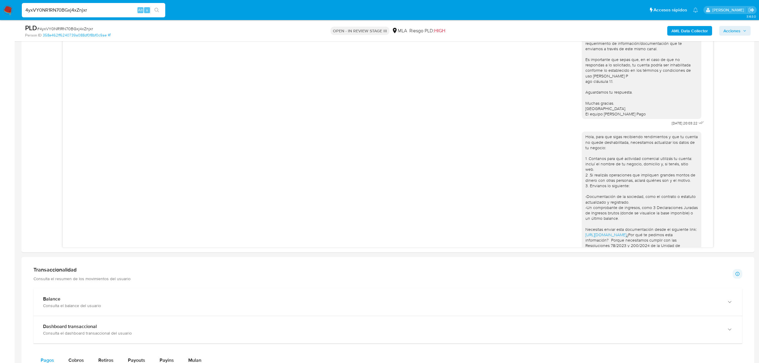
click at [737, 38] on div "PLD # 4yxVY0NR1RN70BGxj4xZnjxr Person ID 358e462ff6240739a088df0f8bf0c9ae OPEN …" at bounding box center [388, 30] width 733 height 21
click at [742, 30] on span "Acciones" at bounding box center [734, 31] width 23 height 8
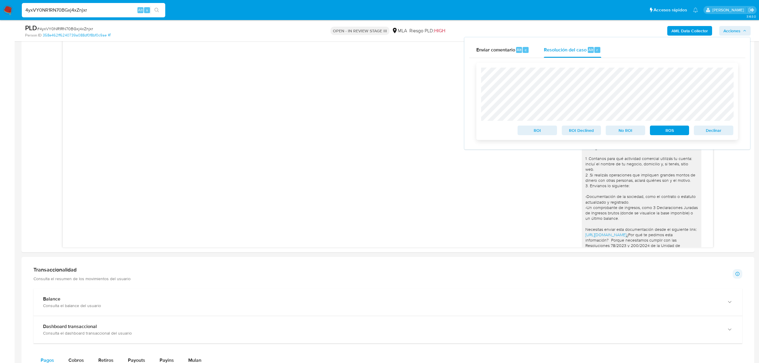
click at [715, 129] on span "Declinar" at bounding box center [713, 130] width 31 height 8
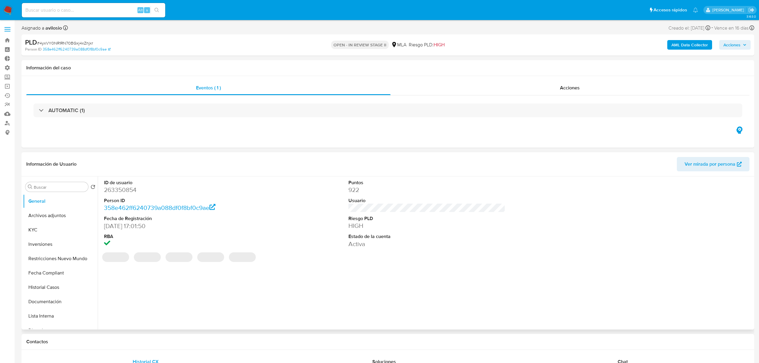
select select "10"
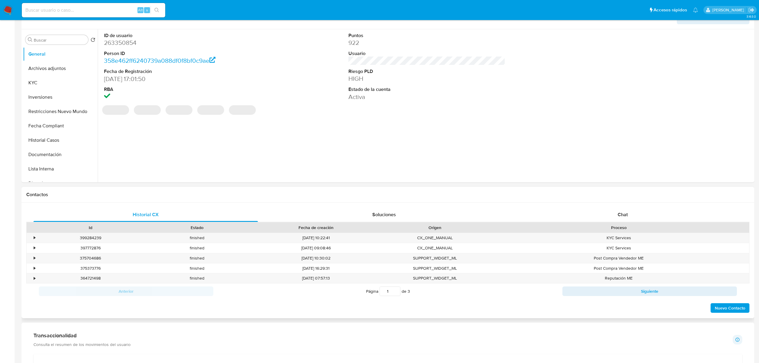
scroll to position [199, 0]
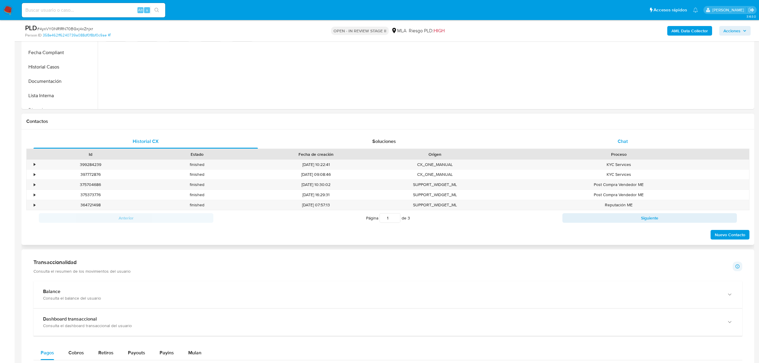
click at [636, 140] on div "Chat" at bounding box center [623, 141] width 224 height 14
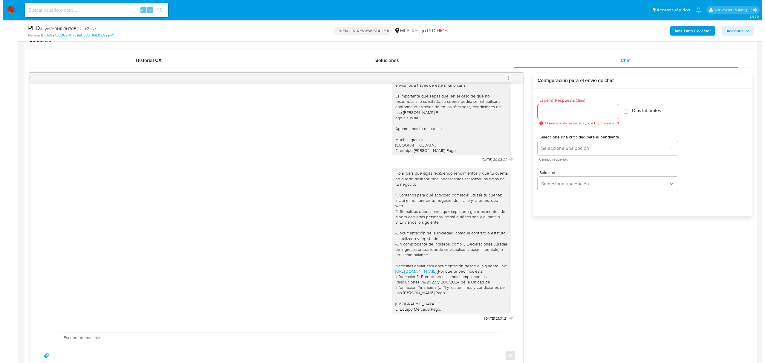
scroll to position [318, 0]
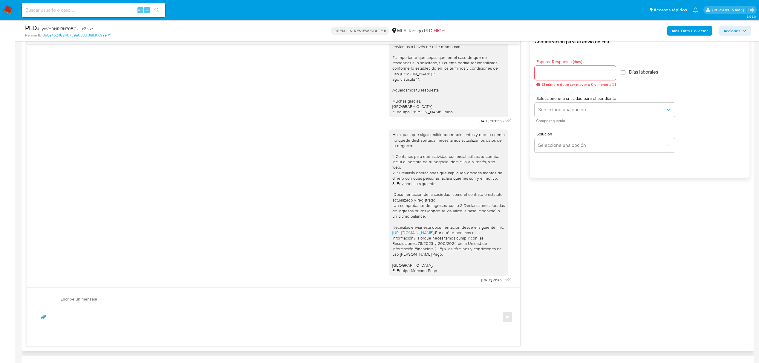
click at [338, 315] on textarea at bounding box center [276, 317] width 431 height 46
click at [642, 115] on button "Seleccione una opción" at bounding box center [604, 109] width 140 height 14
click at [625, 127] on div "HIGH" at bounding box center [603, 122] width 131 height 12
click at [629, 139] on button "Seleccione una opción" at bounding box center [604, 145] width 140 height 14
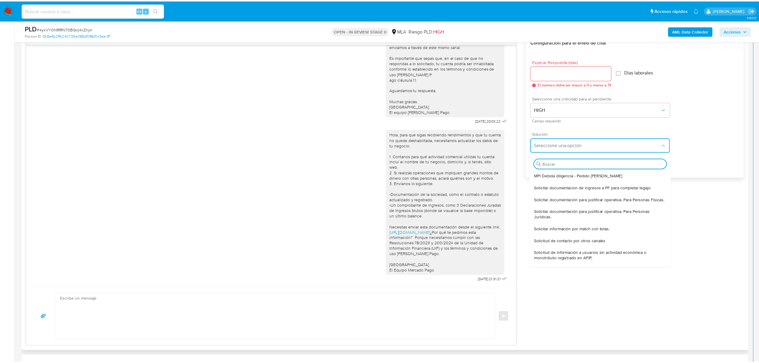
scroll to position [0, 0]
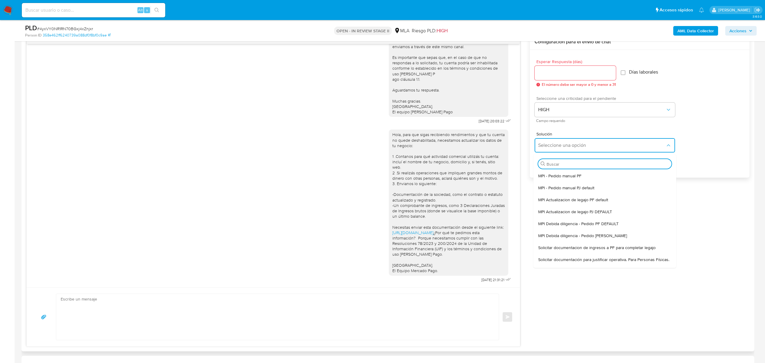
click at [195, 315] on textarea at bounding box center [276, 317] width 431 height 46
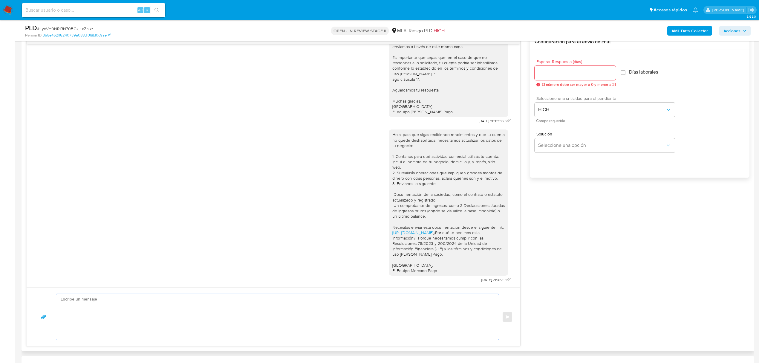
click at [198, 310] on textarea at bounding box center [276, 317] width 431 height 46
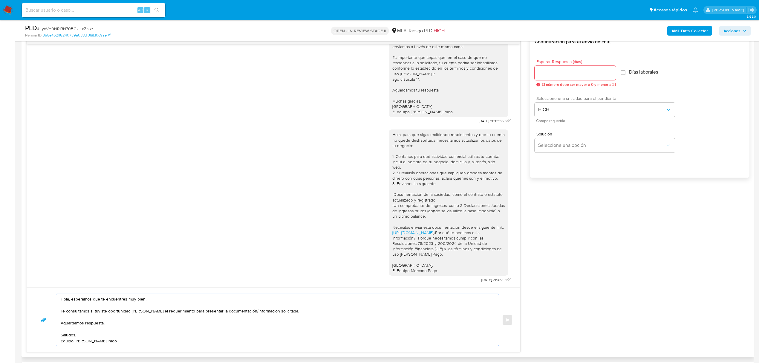
drag, startPoint x: 165, startPoint y: 298, endPoint x: 72, endPoint y: 295, distance: 92.7
click at [72, 295] on textarea "Hola, esperamos que te encuentres muy bien. Te consultamos si tuviste oportunid…" at bounding box center [276, 320] width 431 height 52
drag, startPoint x: 63, startPoint y: 309, endPoint x: 39, endPoint y: 308, distance: 24.8
click at [39, 308] on div "Hola, Te consultamos si tuviste oportunidad [PERSON_NAME] el requerimiento para…" at bounding box center [273, 319] width 479 height 53
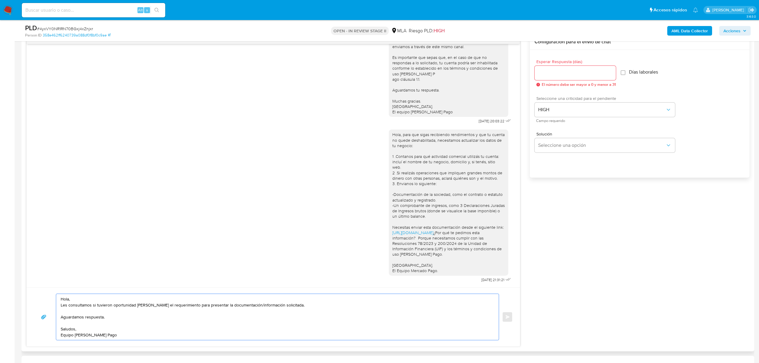
click at [295, 309] on textarea "Hola, Les consultamos si tuvieron oportunidad [PERSON_NAME] el requerimiento pa…" at bounding box center [276, 317] width 431 height 46
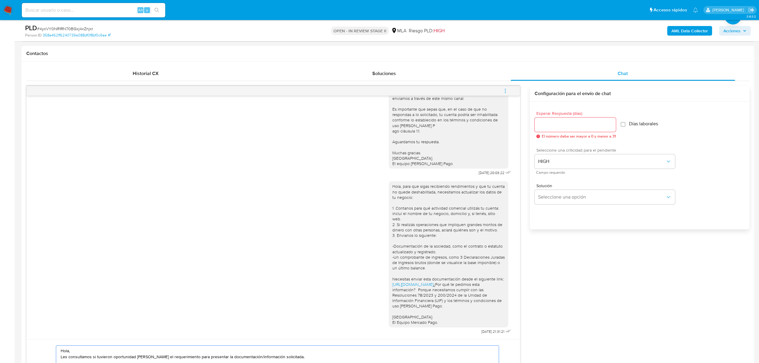
scroll to position [159, 0]
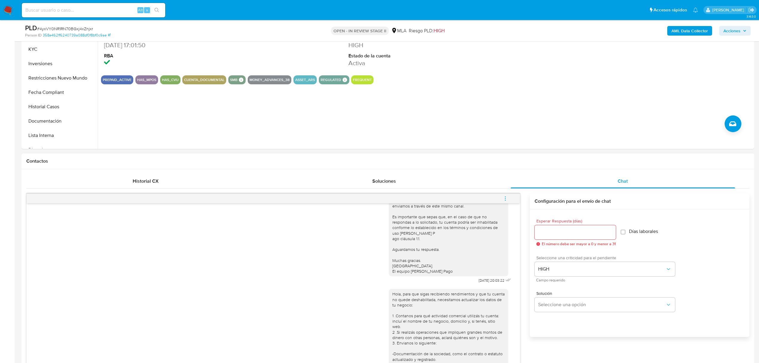
type textarea "Hola, Les consultamos si tuvieron oportunidad [PERSON_NAME] el requerimiento pa…"
click at [560, 232] on input "Esperar Respuesta (días)" at bounding box center [574, 232] width 81 height 8
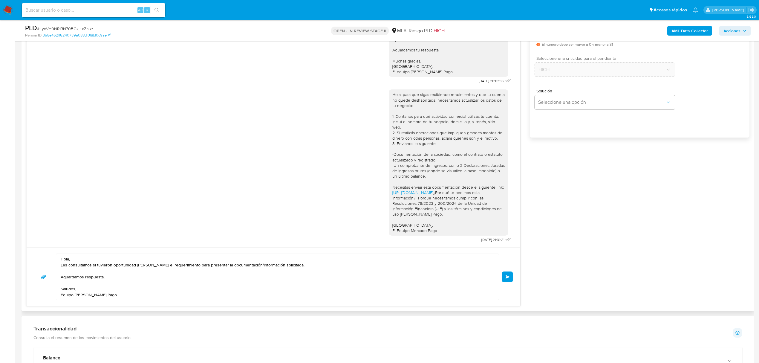
scroll to position [279, 0]
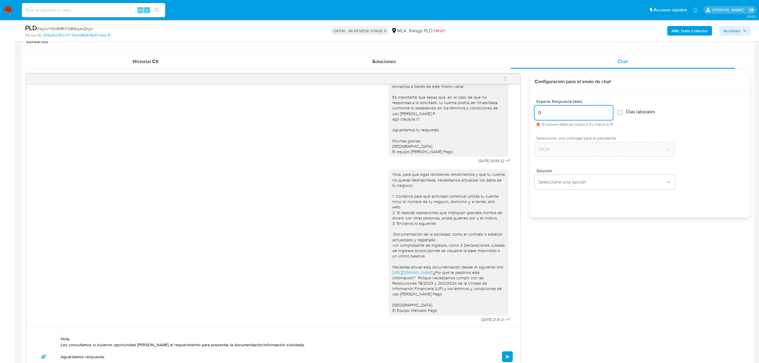
drag, startPoint x: 562, startPoint y: 115, endPoint x: 505, endPoint y: 113, distance: 57.4
click at [505, 113] on div "Hola, Esperamos que te encuentres muy bien. Te consultamos si tuviste oportunid…" at bounding box center [387, 230] width 723 height 312
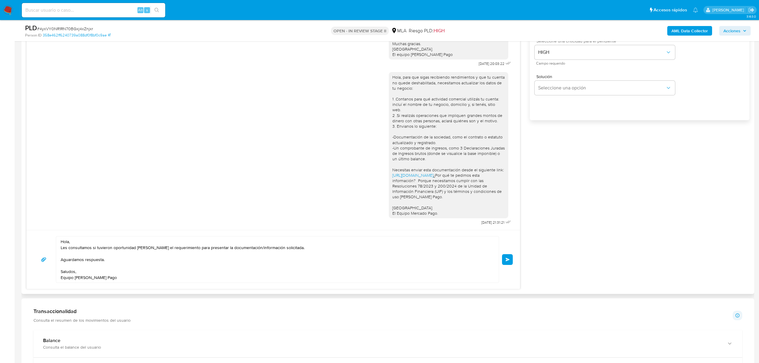
scroll to position [398, 0]
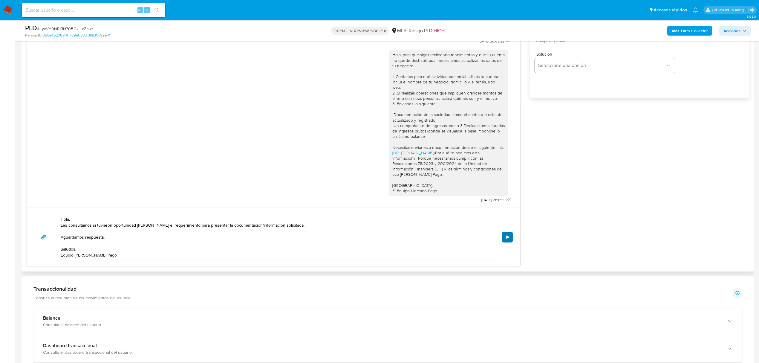
type input "1"
click at [508, 239] on span "Enviar" at bounding box center [508, 237] width 4 height 4
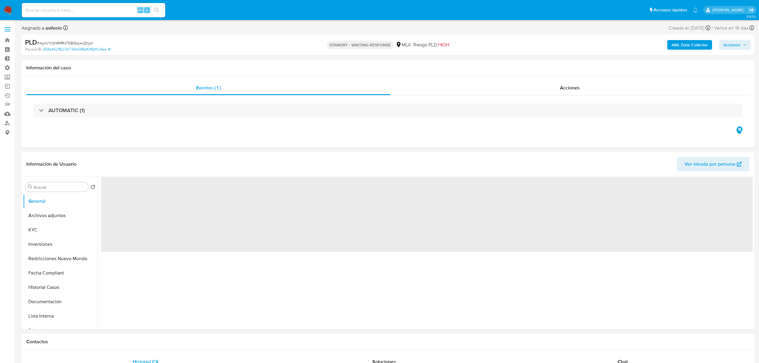
select select "10"
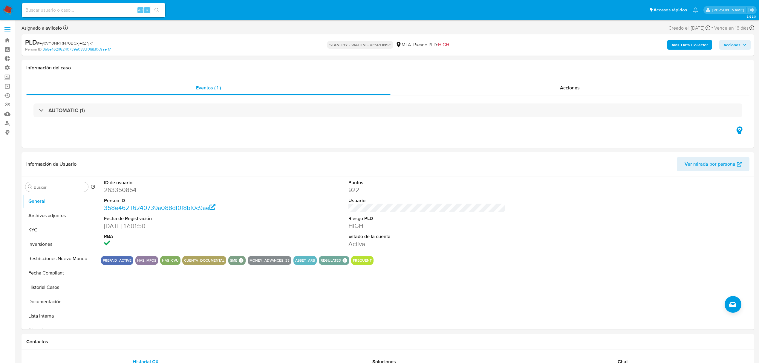
click at [45, 15] on div "Alt s" at bounding box center [93, 10] width 143 height 14
click at [51, 5] on div "Alt s" at bounding box center [93, 10] width 143 height 14
click at [45, 10] on input at bounding box center [93, 10] width 143 height 8
paste input "nvjZplcyU50erWl1ljo75Xia"
type input "nvjZplcyU50erWl1ljo75Xia"
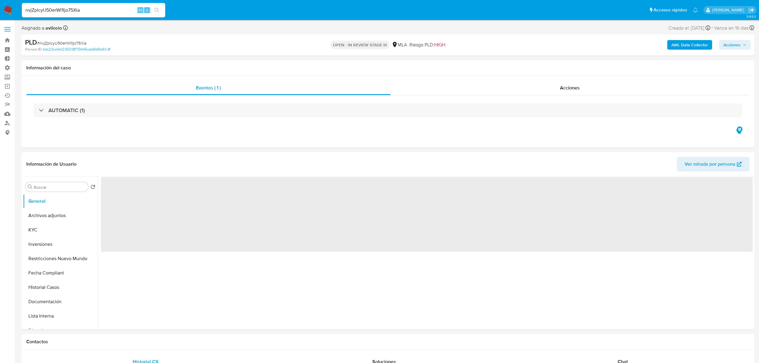
select select "10"
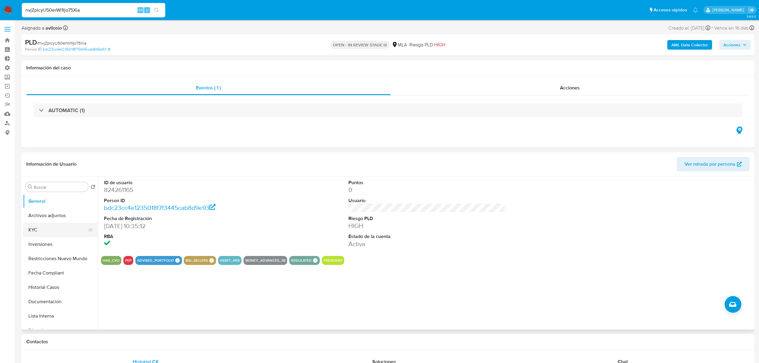
click at [36, 228] on button "KYC" at bounding box center [58, 230] width 70 height 14
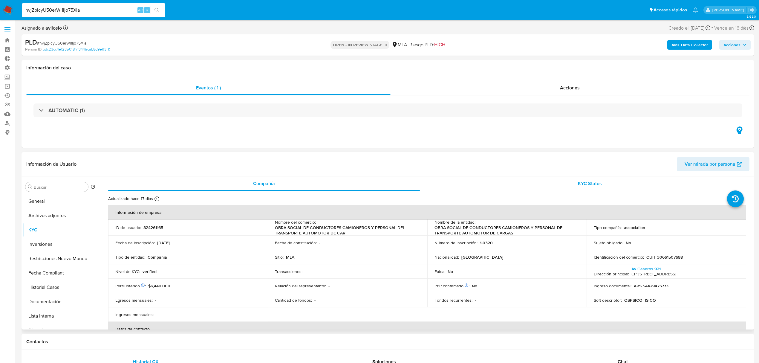
click at [600, 182] on div "KYC Status" at bounding box center [590, 183] width 312 height 14
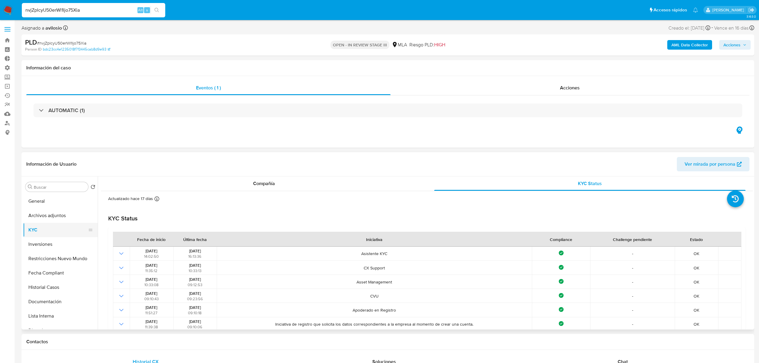
click at [52, 225] on button "KYC" at bounding box center [58, 230] width 70 height 14
click at [228, 183] on div "Compañía" at bounding box center [264, 183] width 312 height 14
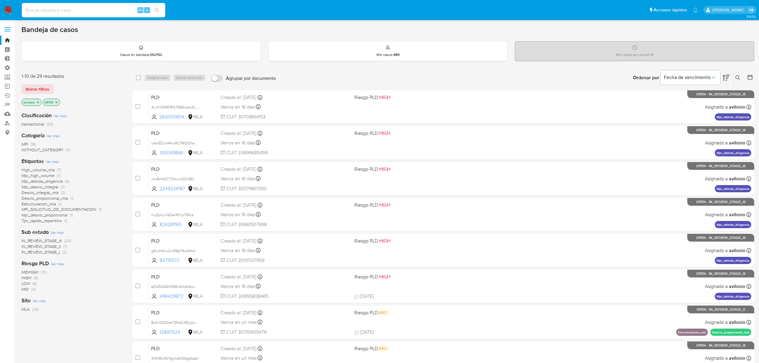
click at [67, 10] on input at bounding box center [93, 10] width 143 height 8
paste input "824261165"
type input "824261165"
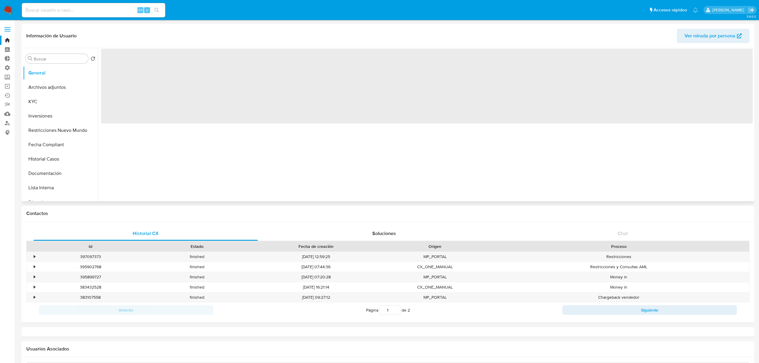
select select "10"
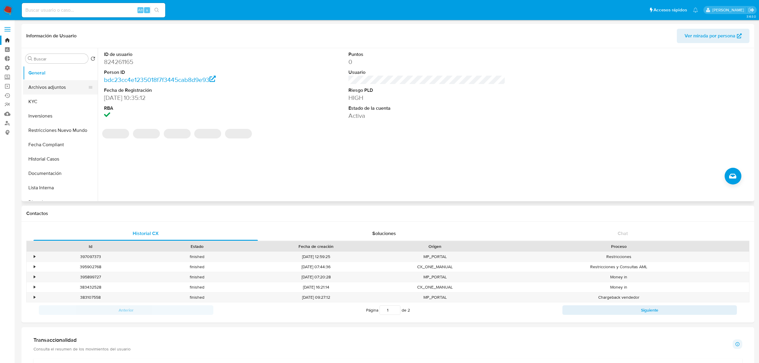
click at [65, 83] on button "Archivos adjuntos" at bounding box center [58, 87] width 70 height 14
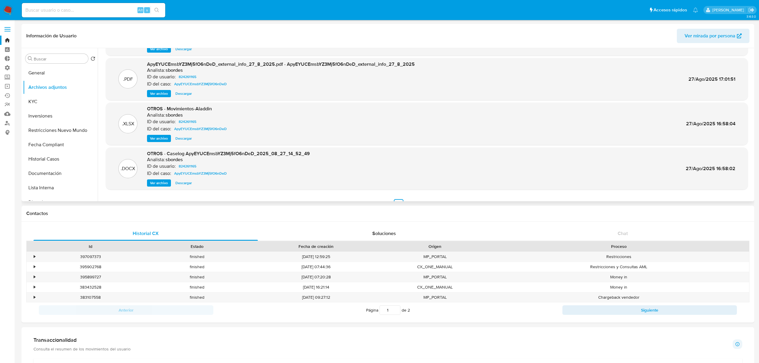
scroll to position [50, 0]
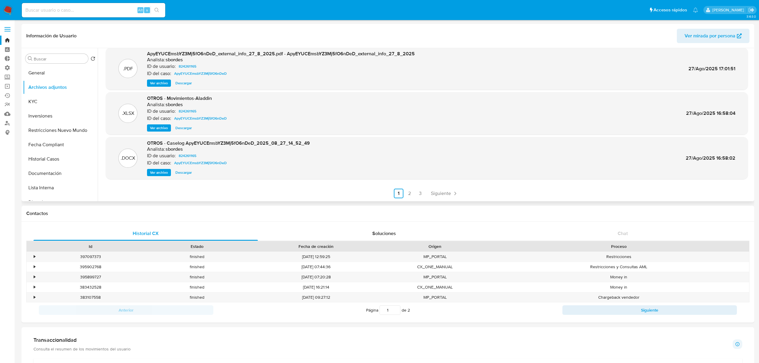
click at [406, 195] on link "2" at bounding box center [410, 194] width 10 height 10
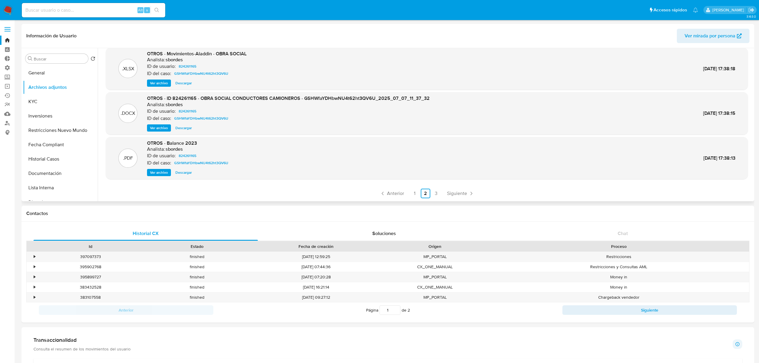
click at [186, 173] on span "Descargar" at bounding box center [183, 172] width 16 height 6
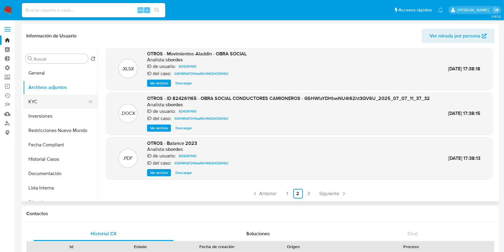
drag, startPoint x: 42, startPoint y: 101, endPoint x: 59, endPoint y: 102, distance: 17.3
click at [42, 101] on button "KYC" at bounding box center [58, 101] width 70 height 14
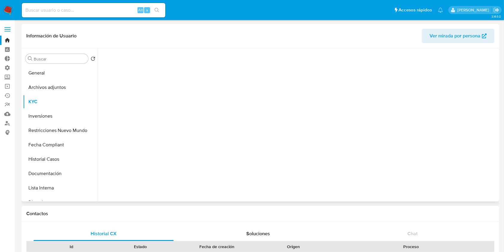
scroll to position [0, 0]
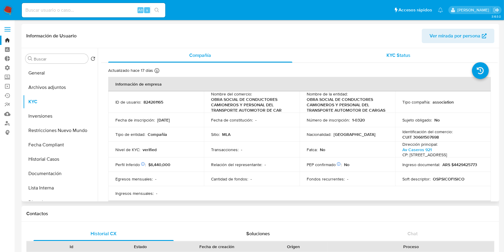
click at [406, 51] on div "KYC Status" at bounding box center [399, 55] width 184 height 14
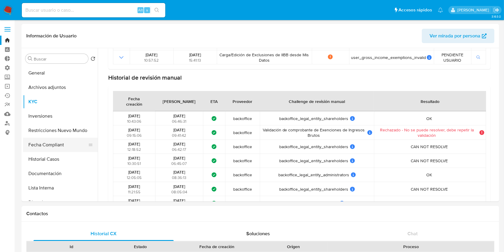
click at [53, 145] on button "Fecha Compliant" at bounding box center [58, 144] width 70 height 14
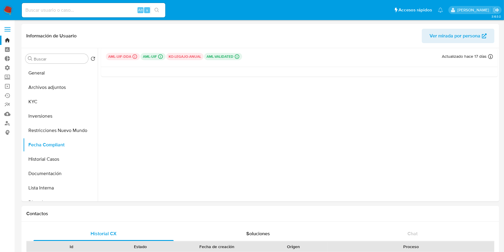
click at [121, 56] on p "aml-uif-dda Challenges Pendientes MLA_UIF L2" at bounding box center [123, 56] width 34 height 7
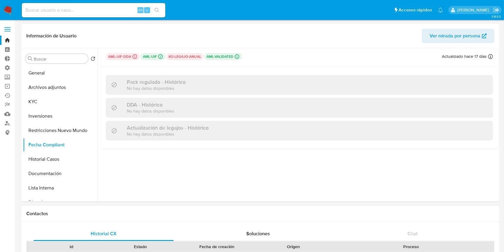
drag, startPoint x: 125, startPoint y: 63, endPoint x: 130, endPoint y: 56, distance: 8.3
click at [127, 61] on div "aml-uif-dda Challenges Pendientes MLA_UIF L2 aml-uif Challenges Pendientes MLA_…" at bounding box center [299, 57] width 396 height 19
click at [130, 56] on p "aml-uif-dda Challenges Pendientes MLA_UIF L2" at bounding box center [123, 56] width 34 height 7
click at [132, 53] on p "aml-uif-dda Challenges Pendientes MLA_UIF L2" at bounding box center [123, 56] width 34 height 7
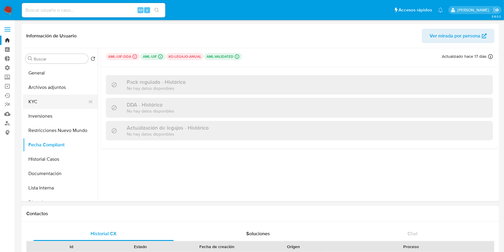
click at [42, 100] on button "KYC" at bounding box center [58, 101] width 70 height 14
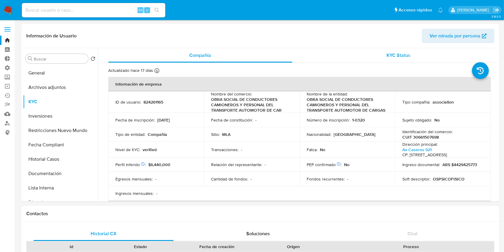
click at [406, 54] on span "KYC Status" at bounding box center [398, 55] width 24 height 7
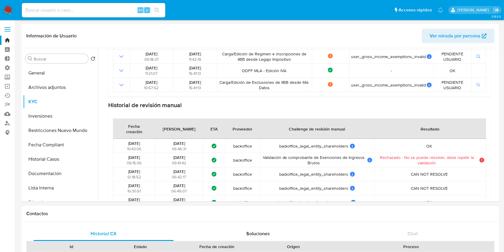
scroll to position [318, 0]
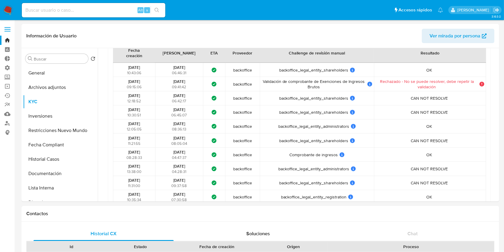
click at [282, 128] on span "backoffice_legal_entity_administrators" at bounding box center [313, 125] width 71 height 5
click at [297, 155] on span "Comprobante de ingresos" at bounding box center [314, 154] width 48 height 5
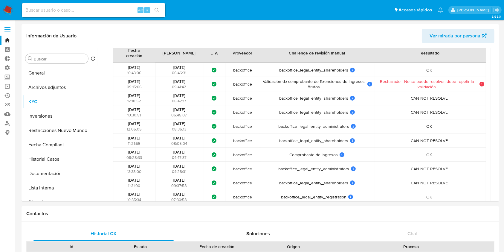
drag, startPoint x: 275, startPoint y: 71, endPoint x: 350, endPoint y: 68, distance: 75.0
click at [350, 68] on div "backoffice_legal_entity_shareholders backoffice_legal_entity_shareholders User …" at bounding box center [317, 69] width 110 height 5
drag, startPoint x: 279, startPoint y: 127, endPoint x: 353, endPoint y: 129, distance: 73.8
click at [353, 129] on td "backoffice_legal_entity_administrators backoffice_legal_entity_administrators U…" at bounding box center [317, 126] width 114 height 14
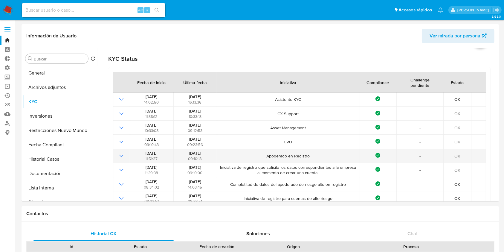
scroll to position [0, 0]
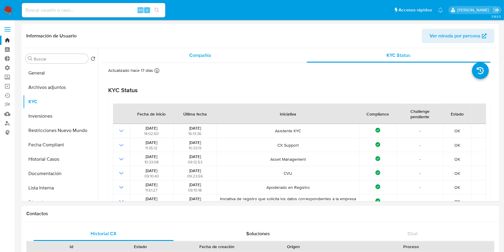
click at [235, 58] on div "Compañía" at bounding box center [200, 55] width 184 height 14
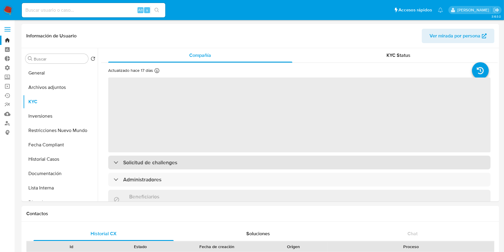
click at [164, 164] on h3 "Solicitud de challenges" at bounding box center [150, 162] width 54 height 7
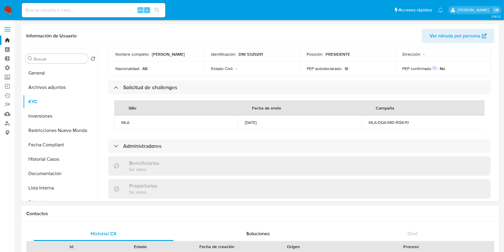
scroll to position [279, 0]
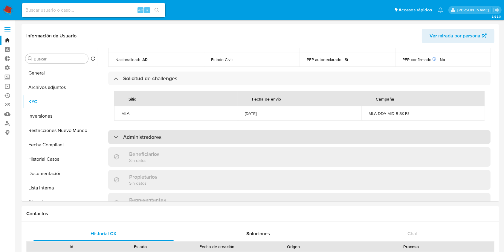
click at [161, 140] on h3 "Administradores" at bounding box center [142, 137] width 38 height 7
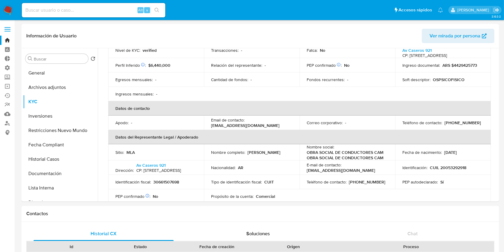
scroll to position [0, 0]
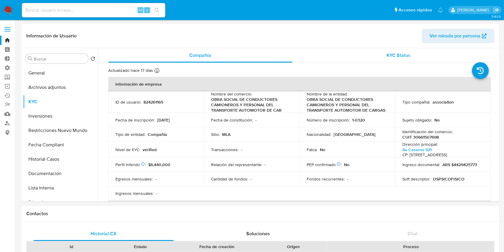
click at [408, 49] on div "KYC Status" at bounding box center [399, 55] width 184 height 14
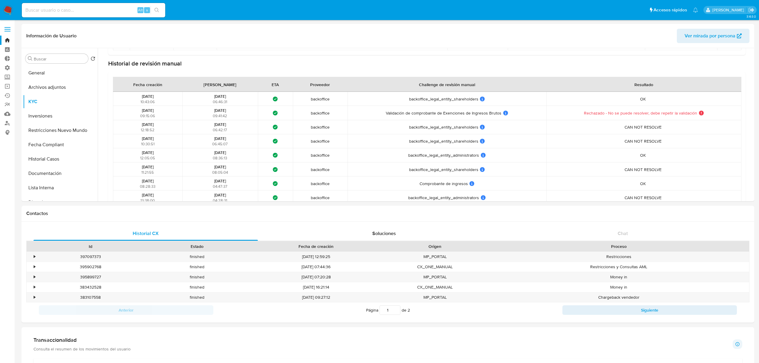
scroll to position [279, 0]
click at [2, 11] on nav "Pausado Ver notificaciones Alt s Accesos rápidos Presiona las siguientes teclas…" at bounding box center [379, 10] width 759 height 20
click at [5, 11] on img at bounding box center [8, 10] width 10 height 10
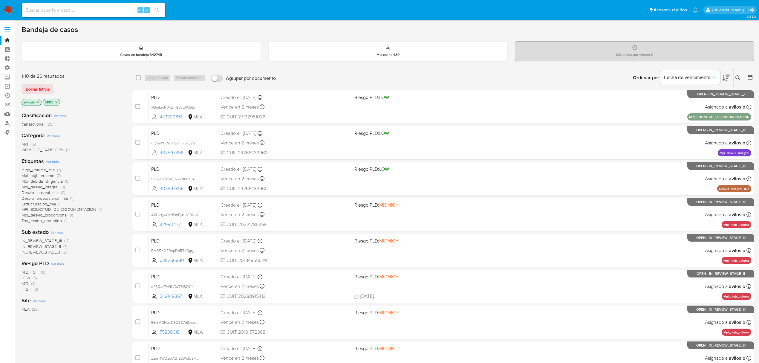
click at [36, 100] on icon "close-filter" at bounding box center [38, 102] width 4 height 4
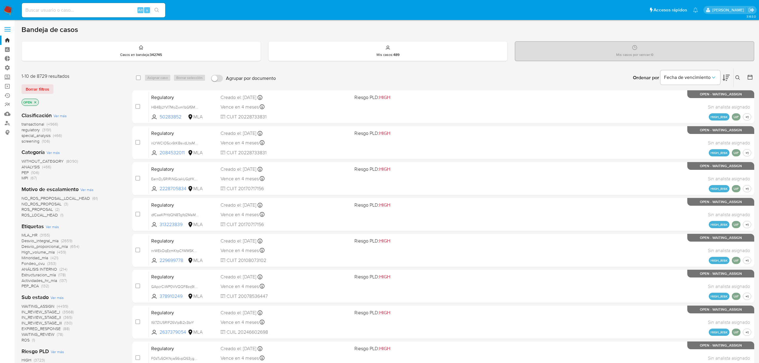
click at [36, 100] on icon "close-filter" at bounding box center [35, 102] width 4 height 4
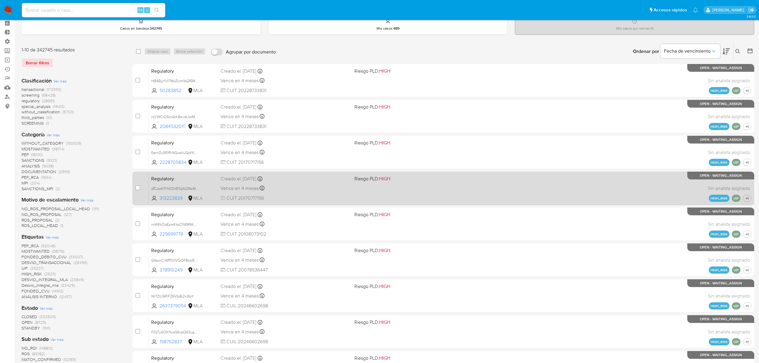
scroll to position [40, 0]
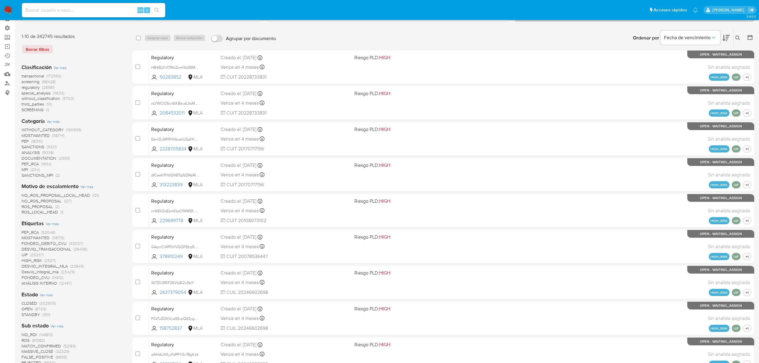
click at [76, 8] on input at bounding box center [93, 10] width 143 height 8
paste input "nvjZplcyU50erWl1ljo75Xia"
type input "nvjZplcyU50erWl1ljo75Xia"
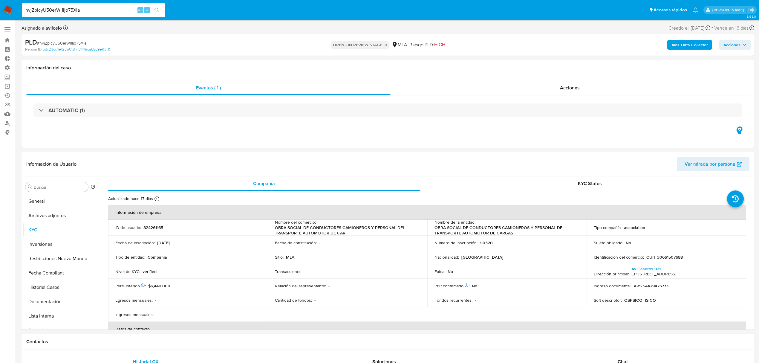
select select "10"
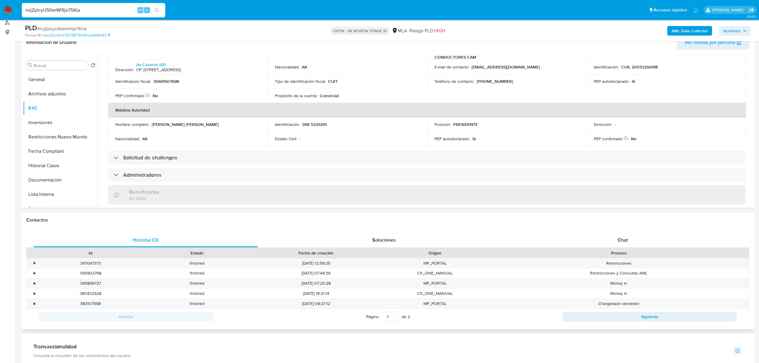
scroll to position [120, 0]
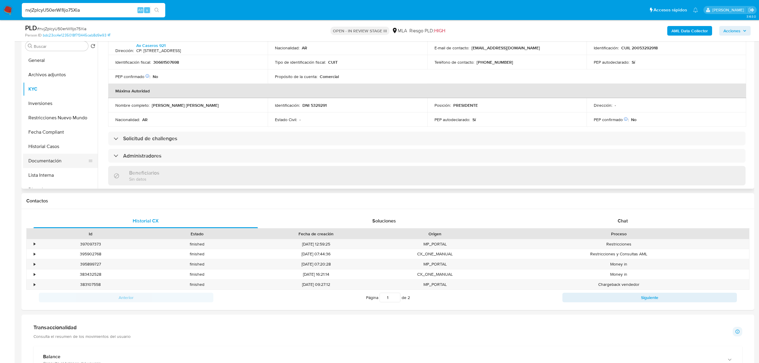
click at [60, 157] on button "Documentación" at bounding box center [58, 161] width 70 height 14
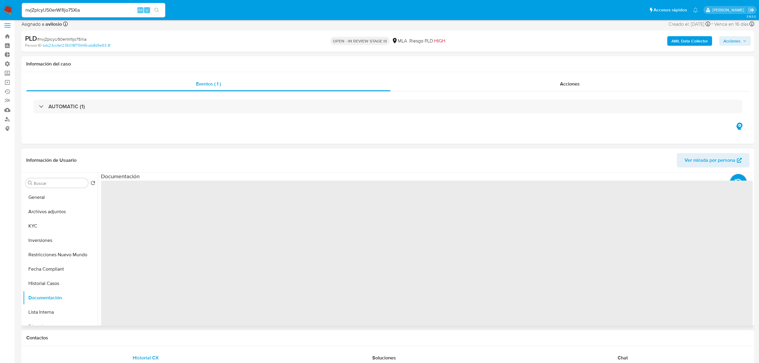
scroll to position [0, 0]
